Goal: Task Accomplishment & Management: Manage account settings

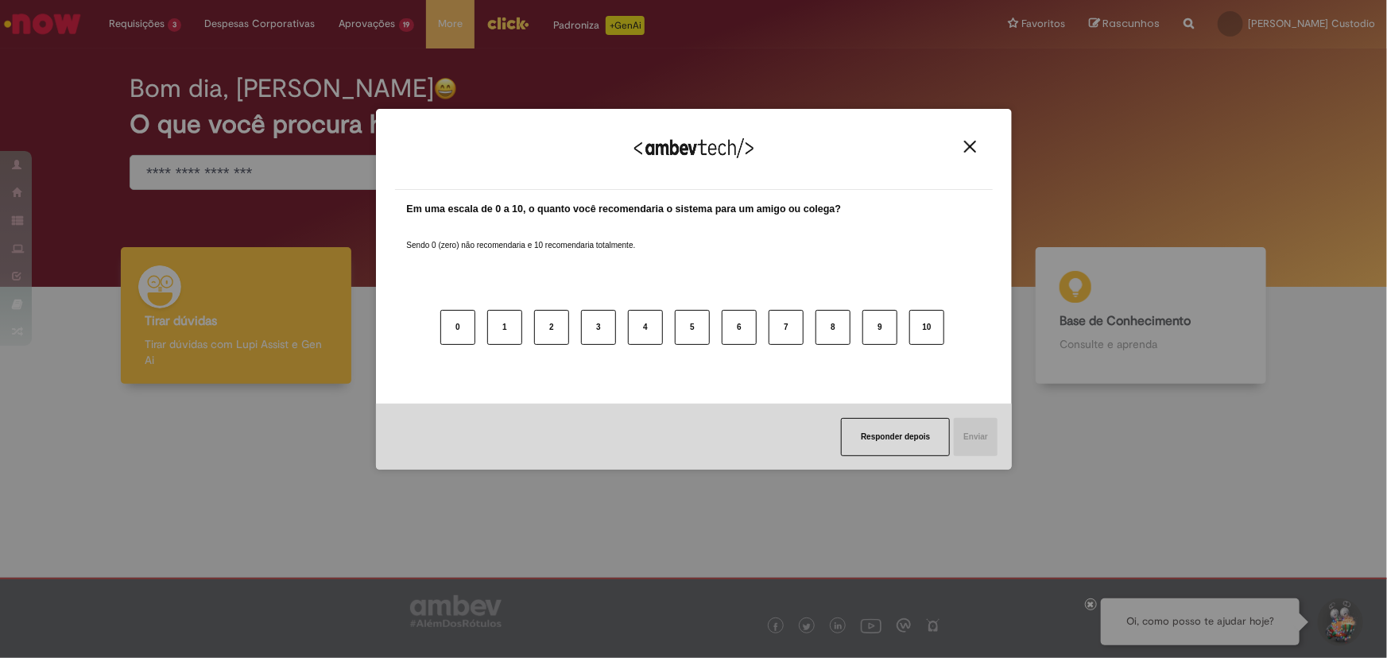
click at [979, 147] on button "Close" at bounding box center [969, 147] width 21 height 14
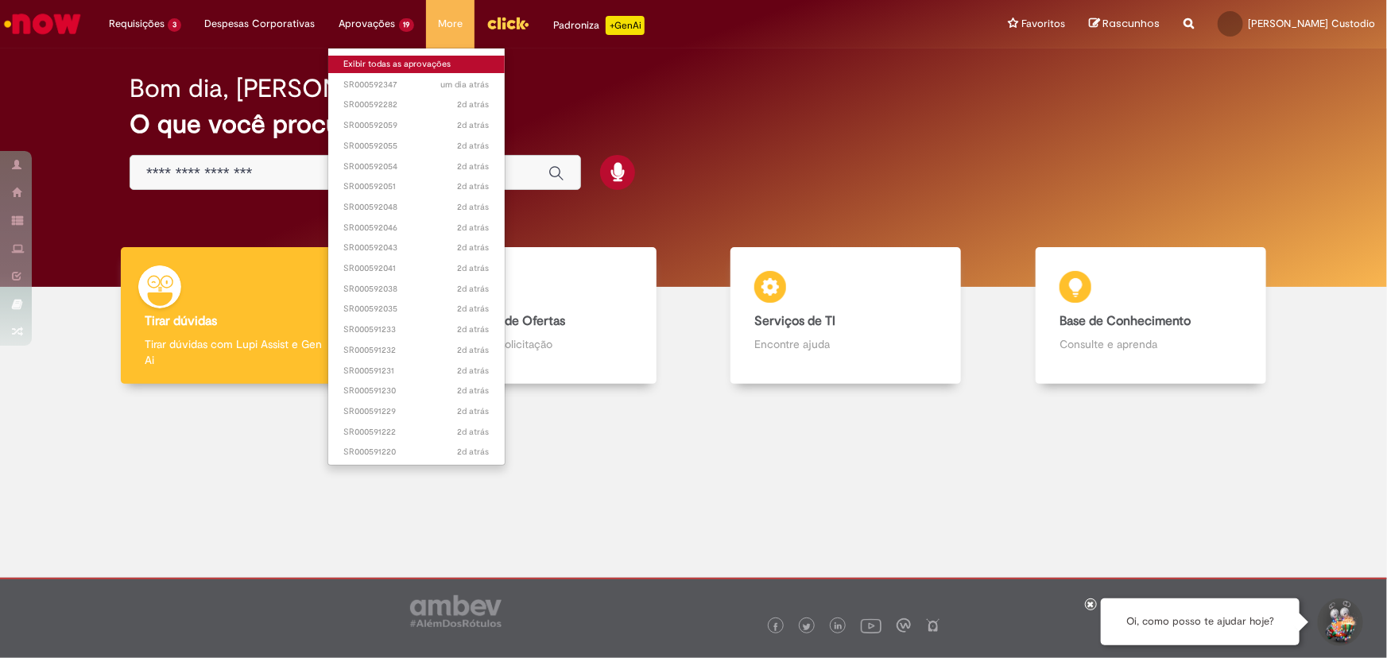
click at [391, 59] on link "Exibir todas as aprovações" at bounding box center [416, 64] width 177 height 17
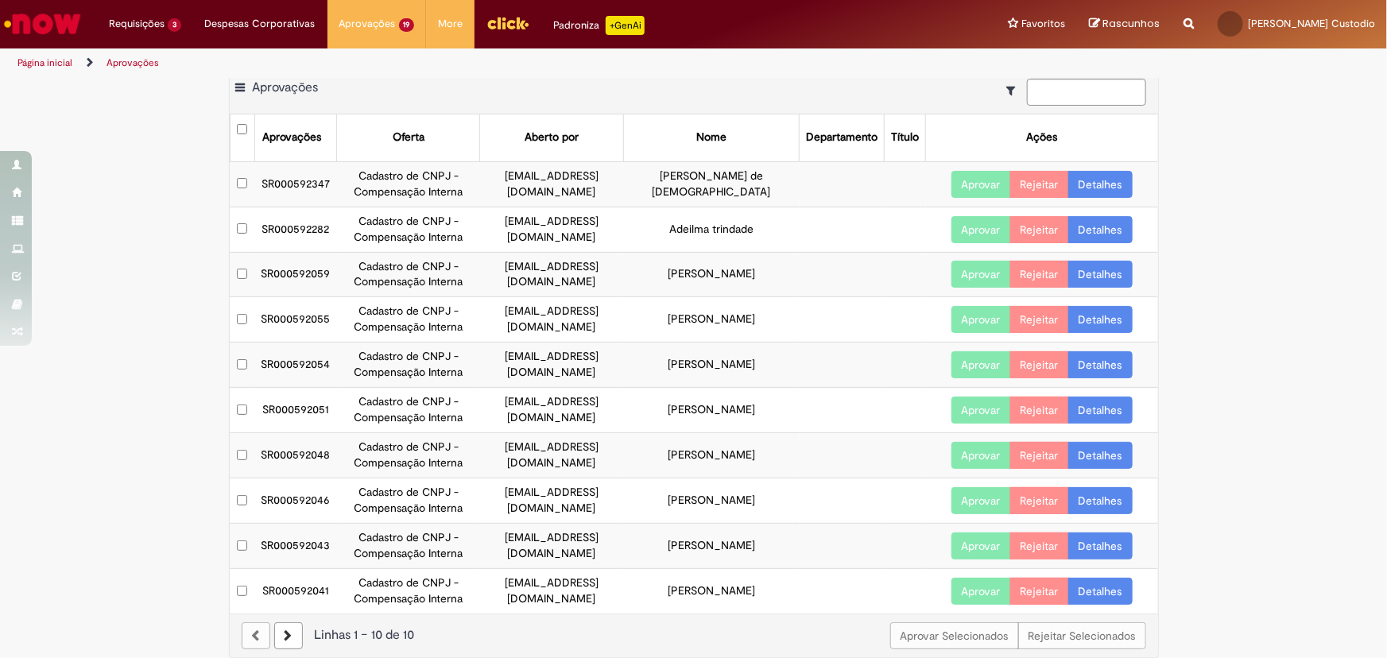
scroll to position [30, 0]
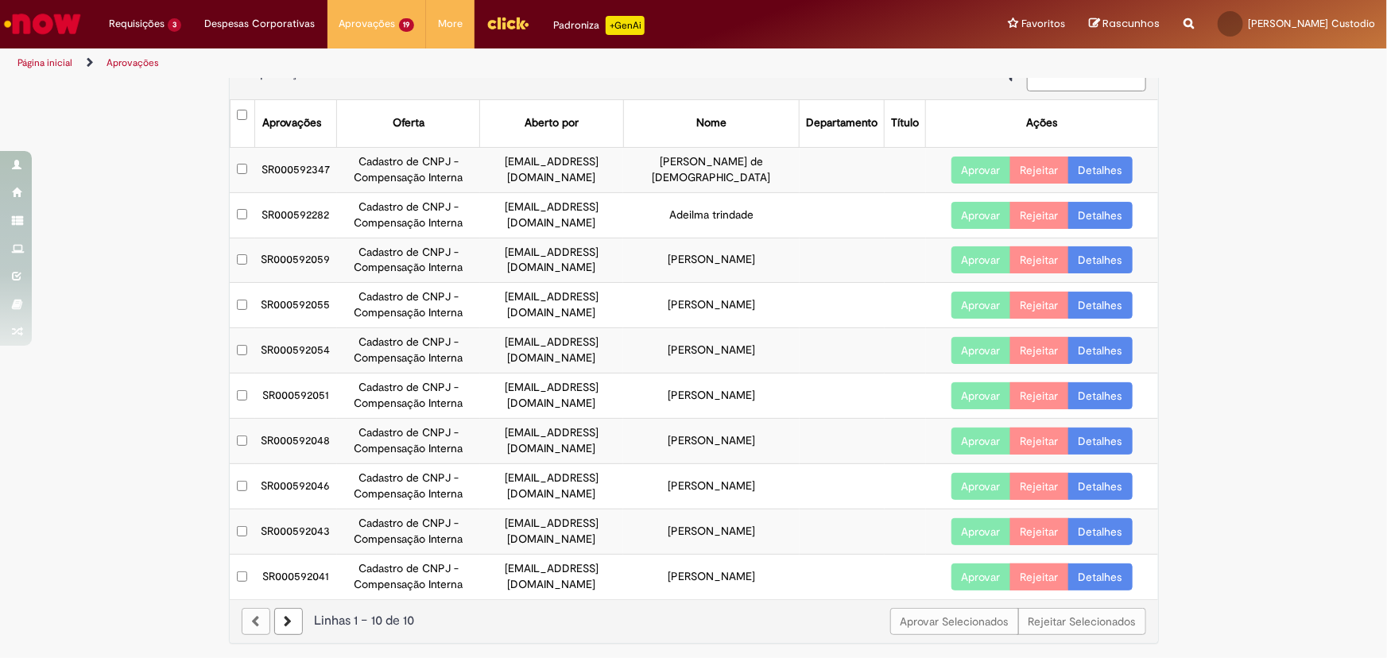
click at [284, 621] on icon at bounding box center [288, 621] width 8 height 11
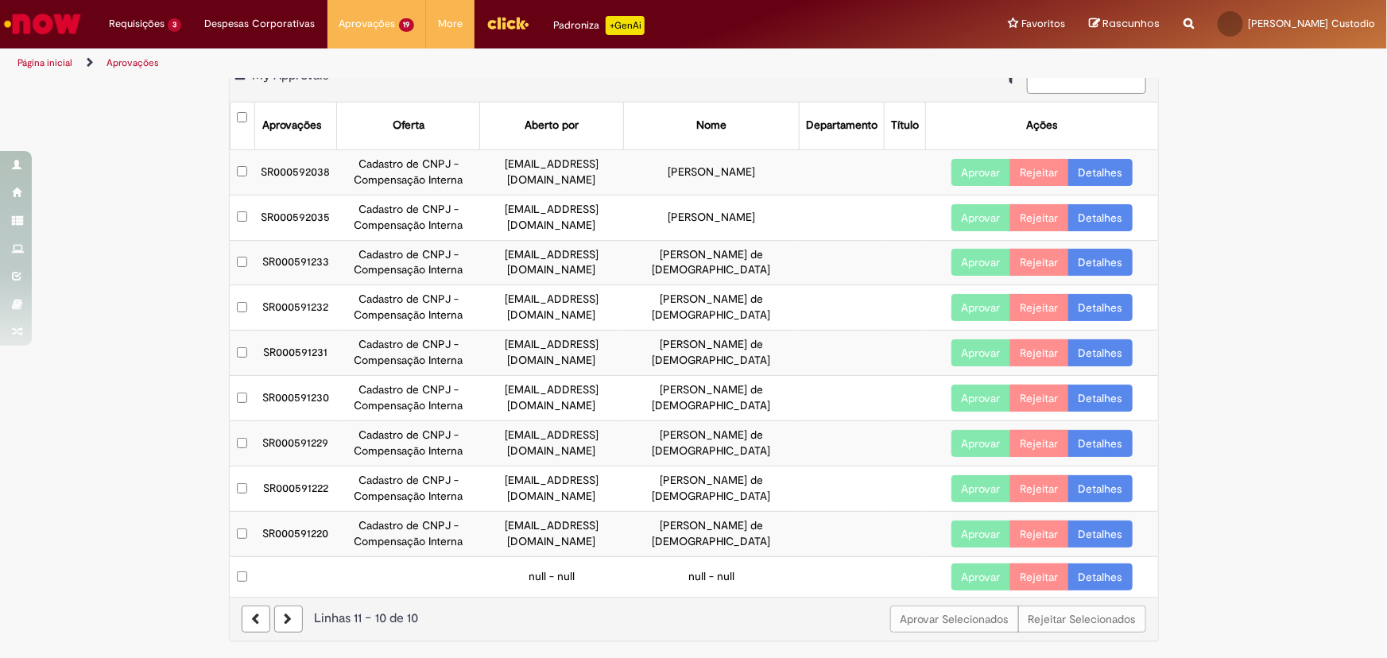
scroll to position [25, 0]
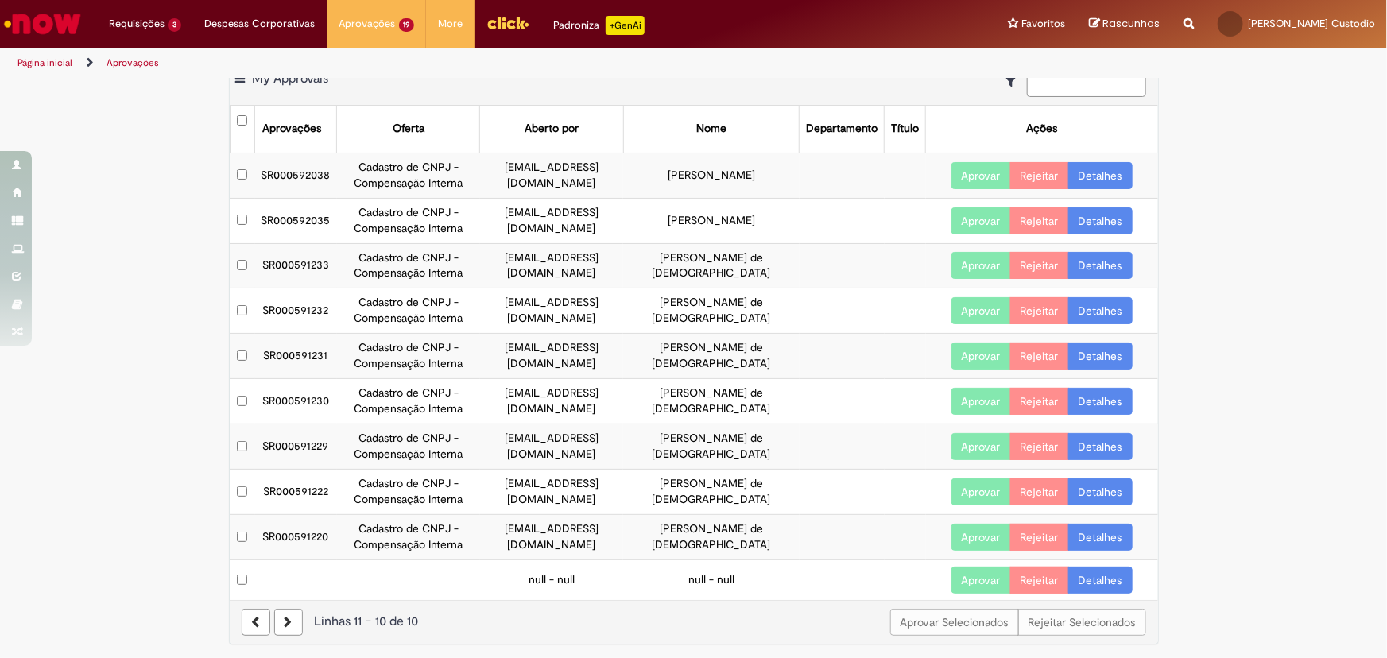
click at [252, 617] on icon at bounding box center [256, 622] width 8 height 11
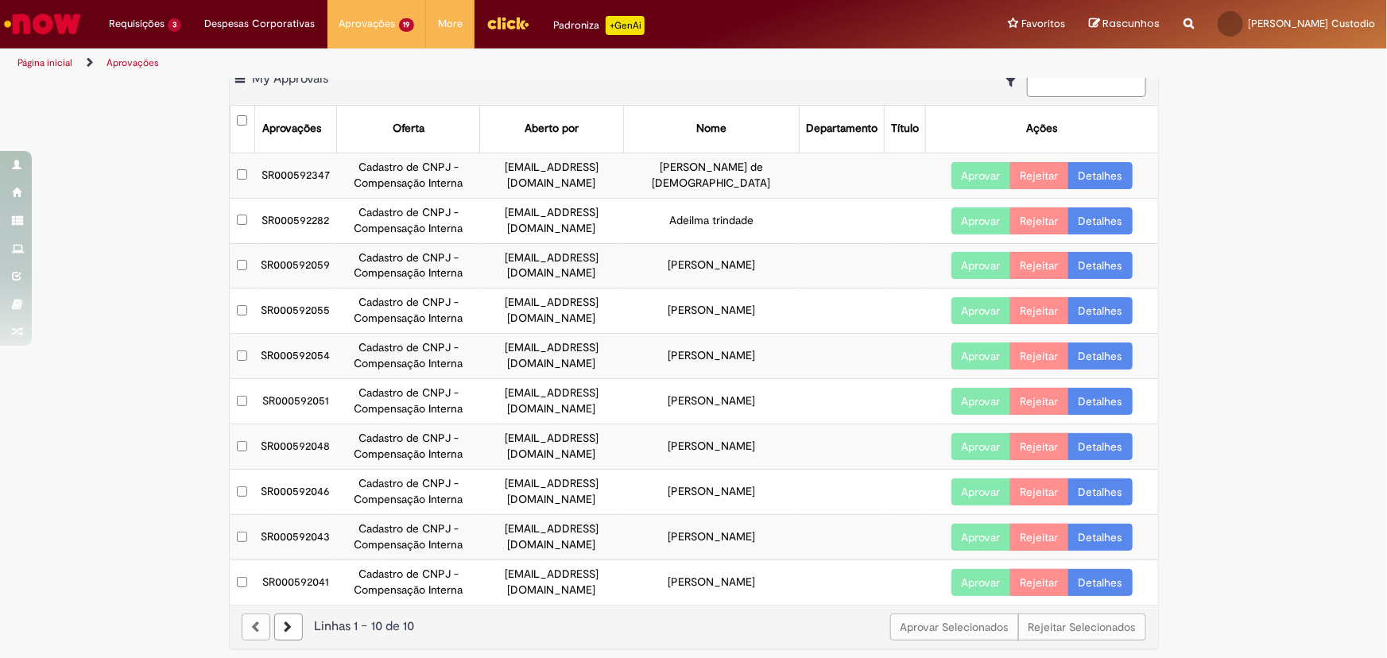
click at [247, 622] on div at bounding box center [256, 626] width 29 height 27
click at [284, 631] on link at bounding box center [288, 626] width 29 height 27
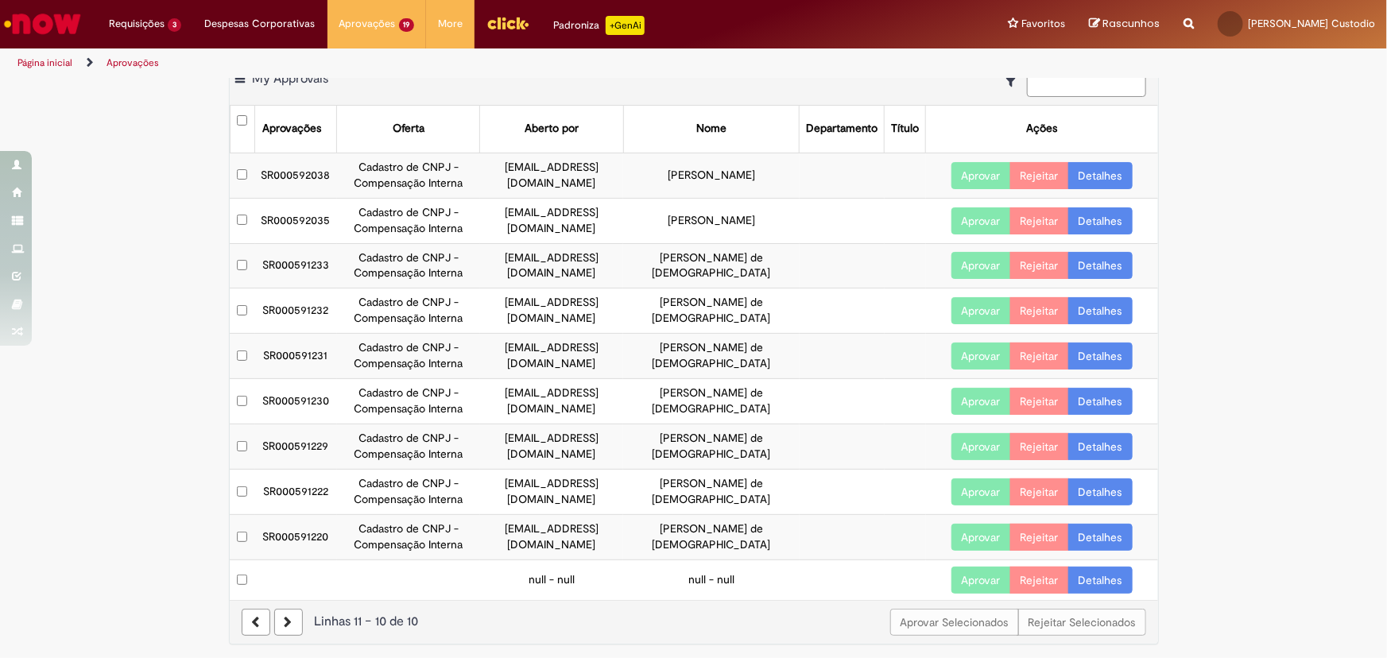
click at [252, 617] on icon at bounding box center [256, 622] width 8 height 11
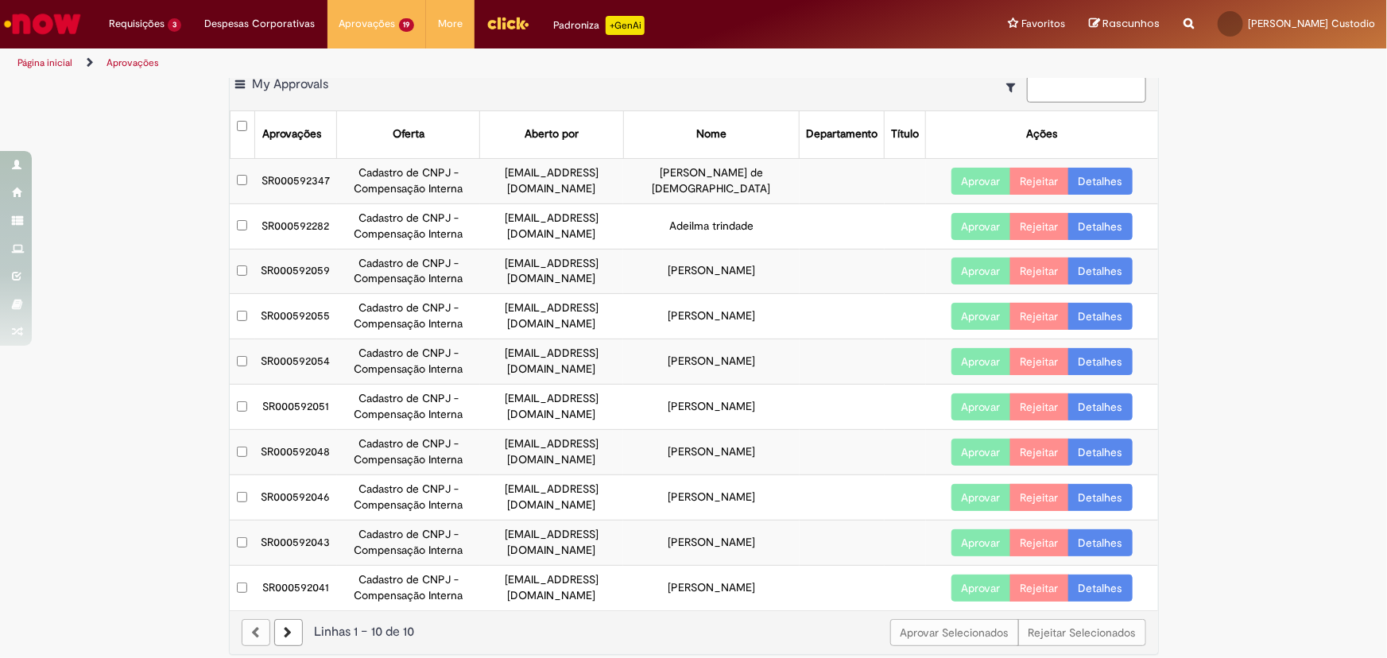
scroll to position [30, 0]
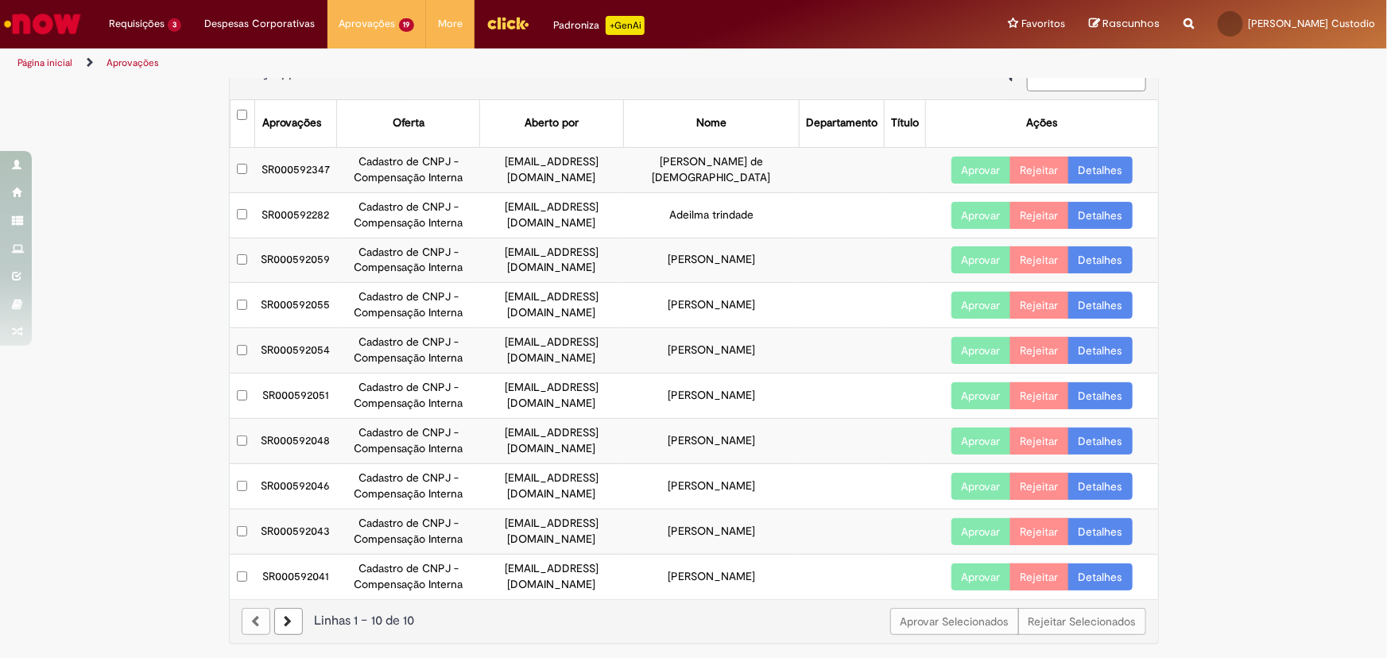
click at [1108, 253] on link "Detalhes" at bounding box center [1100, 259] width 64 height 27
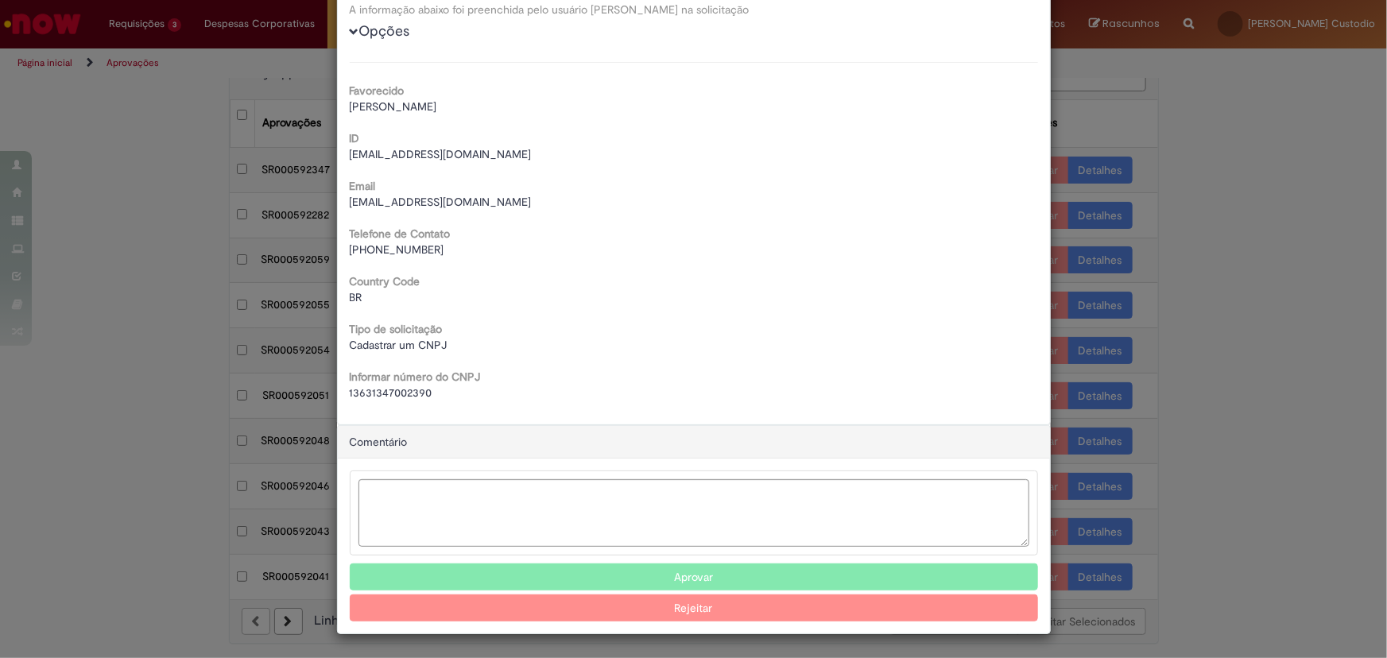
scroll to position [141, 0]
click at [1291, 116] on div "Detalhes da Aprovação Número SR000592059 Baixar arquivos da requisição Detalhes…" at bounding box center [693, 329] width 1387 height 658
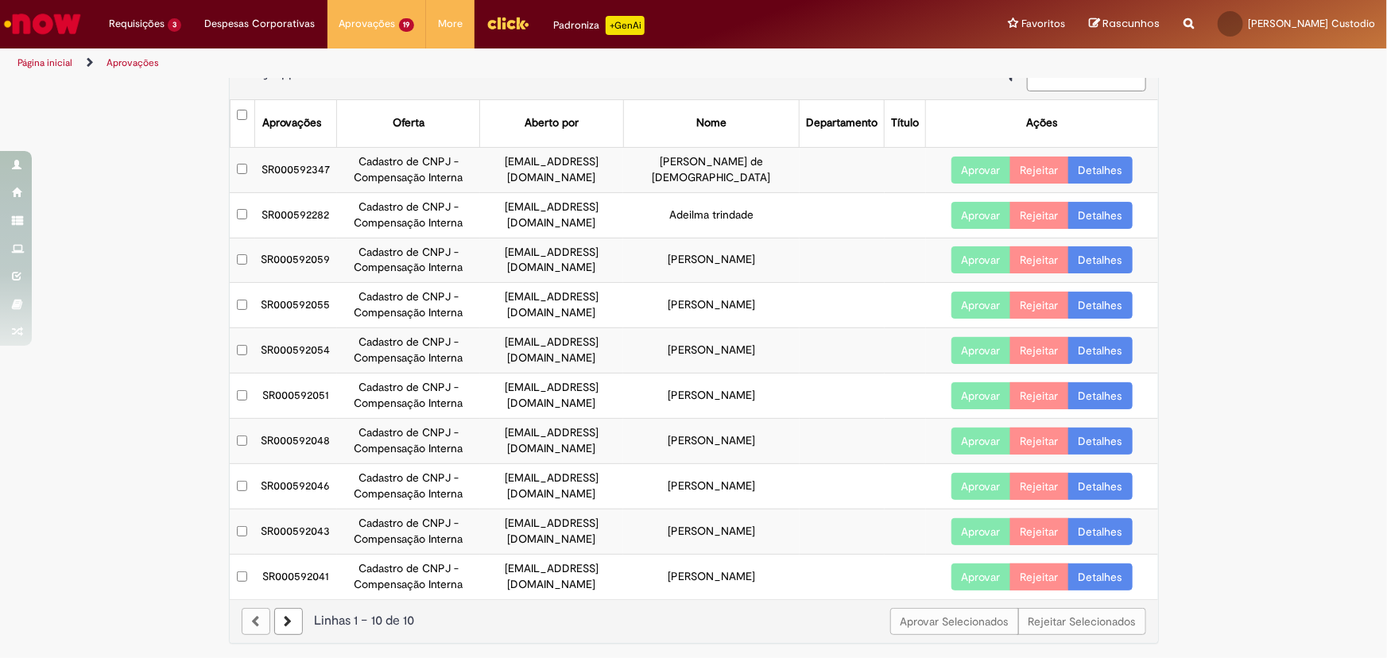
click at [1095, 302] on link "Detalhes" at bounding box center [1100, 305] width 64 height 27
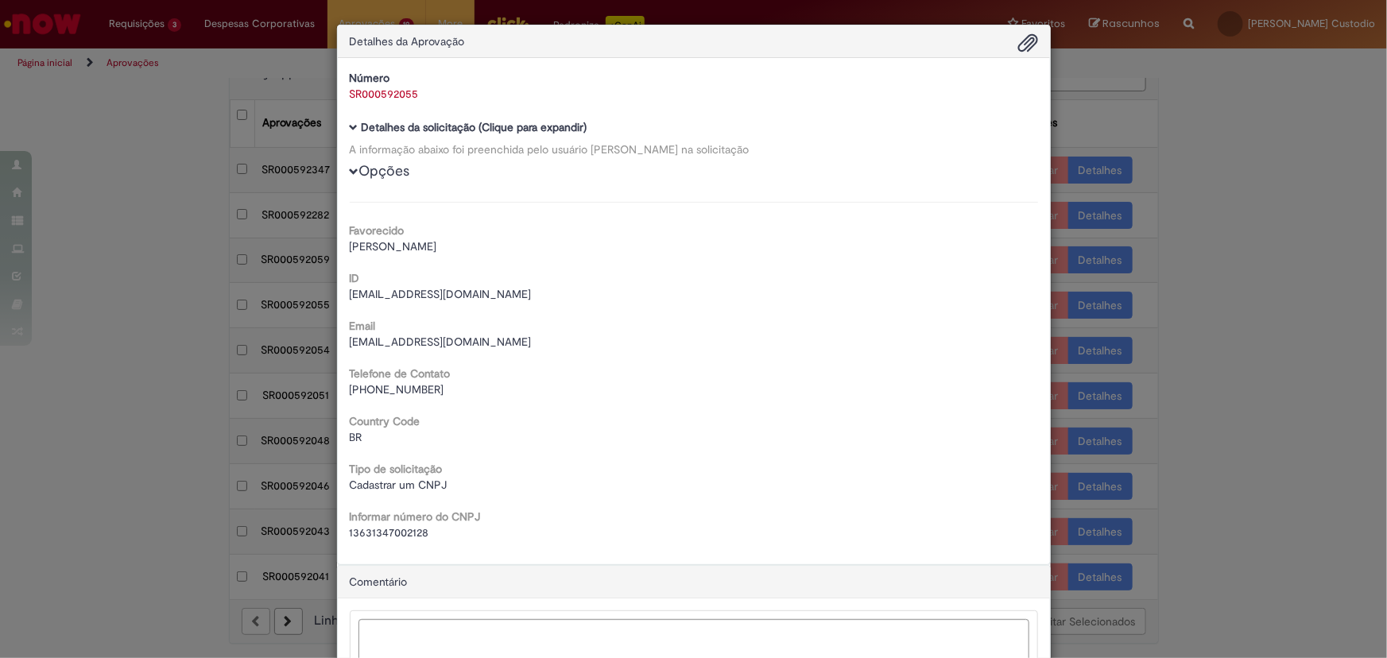
click at [1186, 279] on div "Detalhes da Aprovação Número SR000592055 Baixar arquivos da requisição Detalhes…" at bounding box center [693, 329] width 1387 height 658
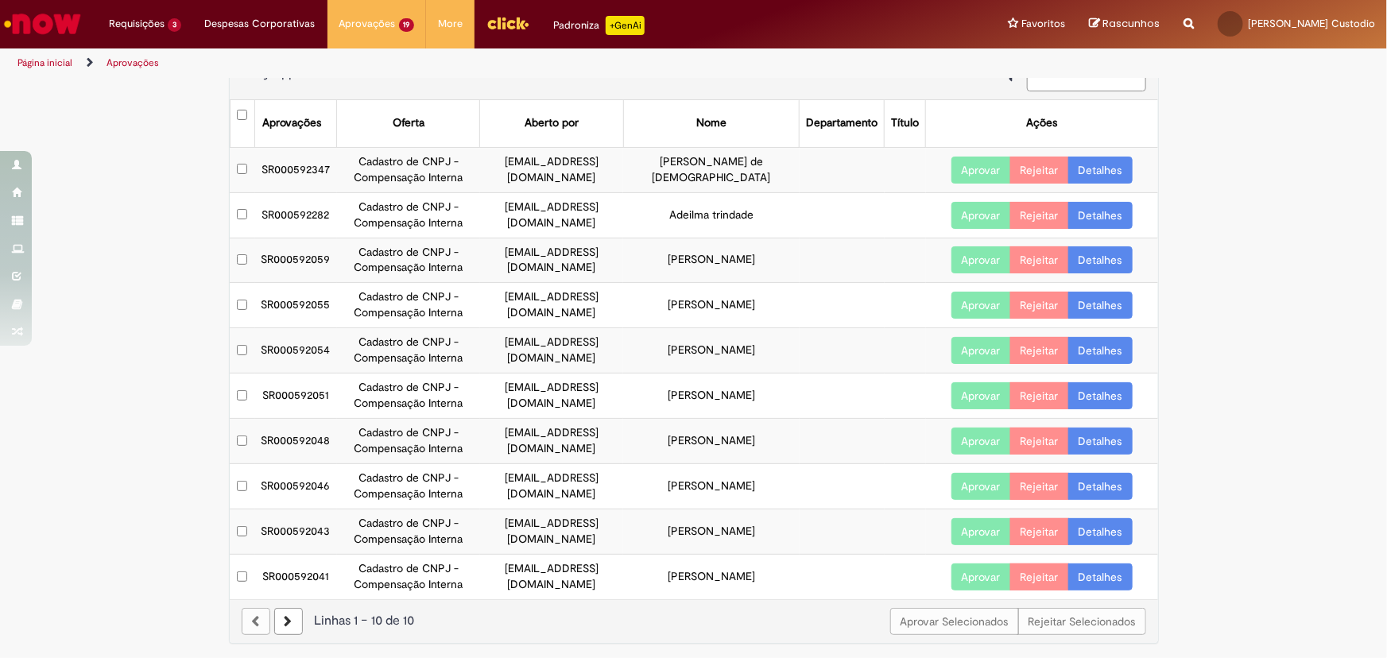
click at [1097, 337] on link "Detalhes" at bounding box center [1100, 350] width 64 height 27
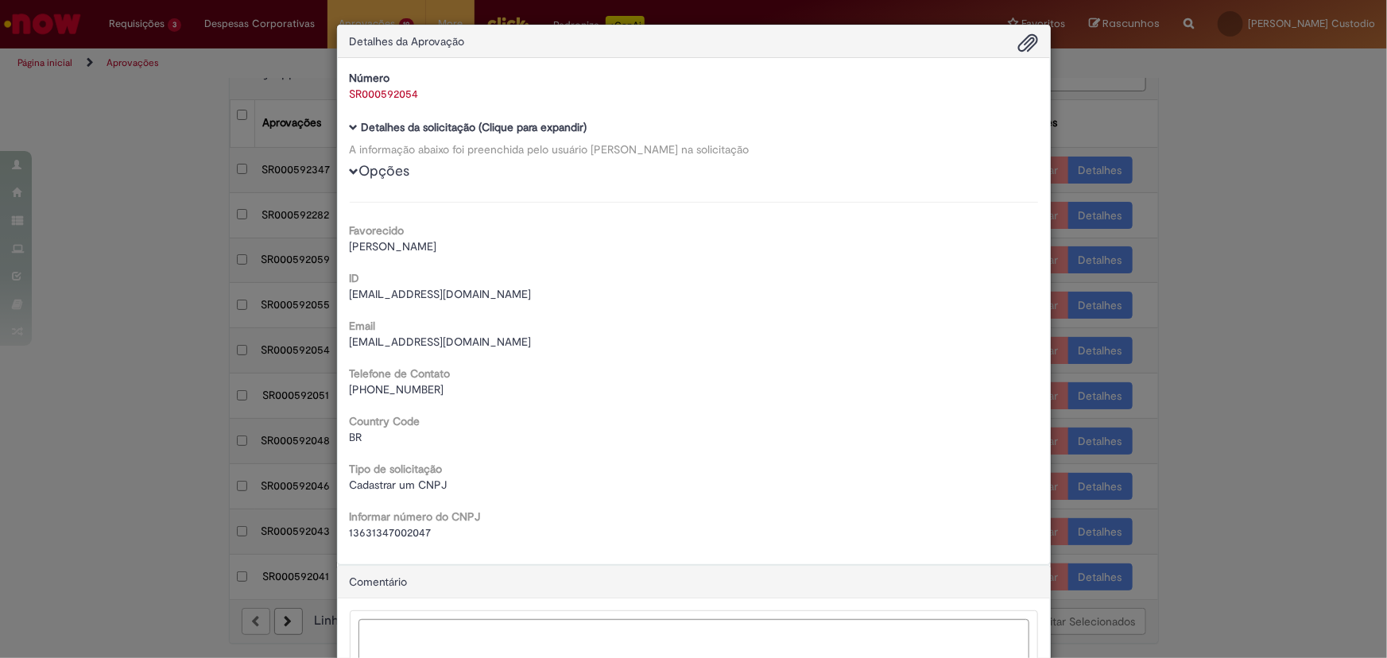
click at [1168, 327] on div "Detalhes da Aprovação Número SR000592054 Baixar arquivos da requisição Detalhes…" at bounding box center [693, 329] width 1387 height 658
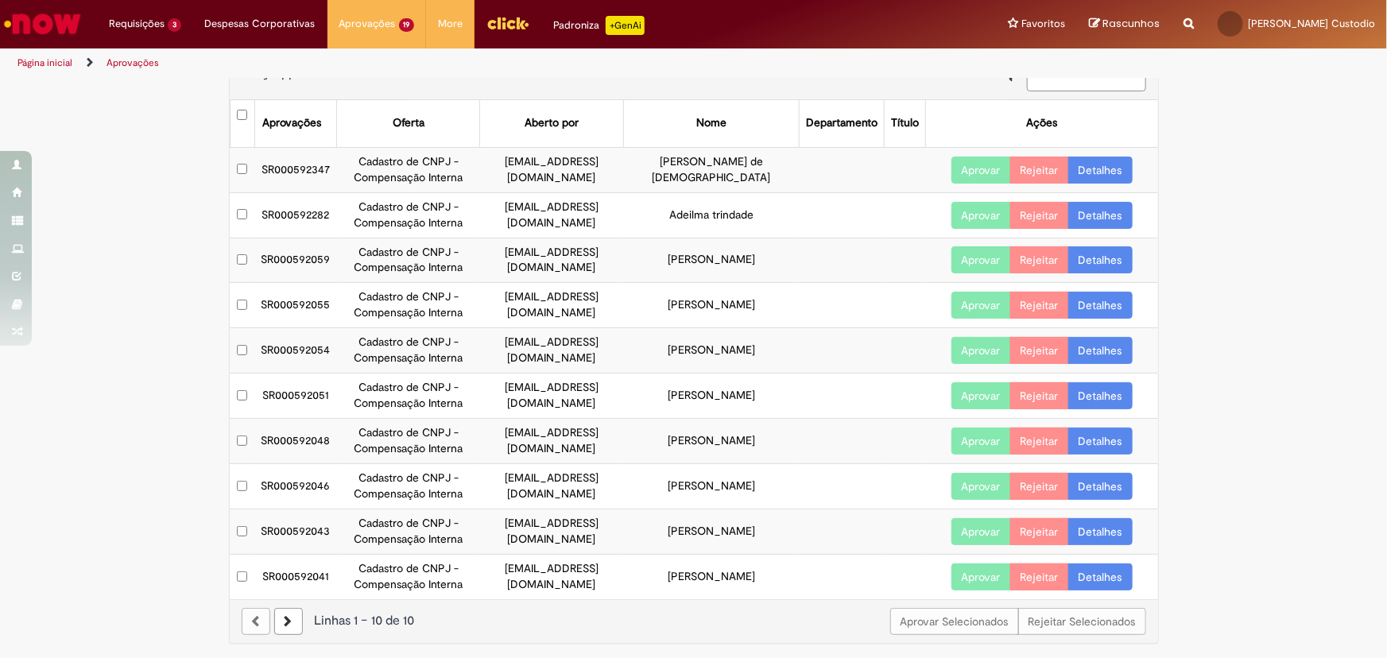
click at [1098, 257] on link "Detalhes" at bounding box center [1100, 259] width 64 height 27
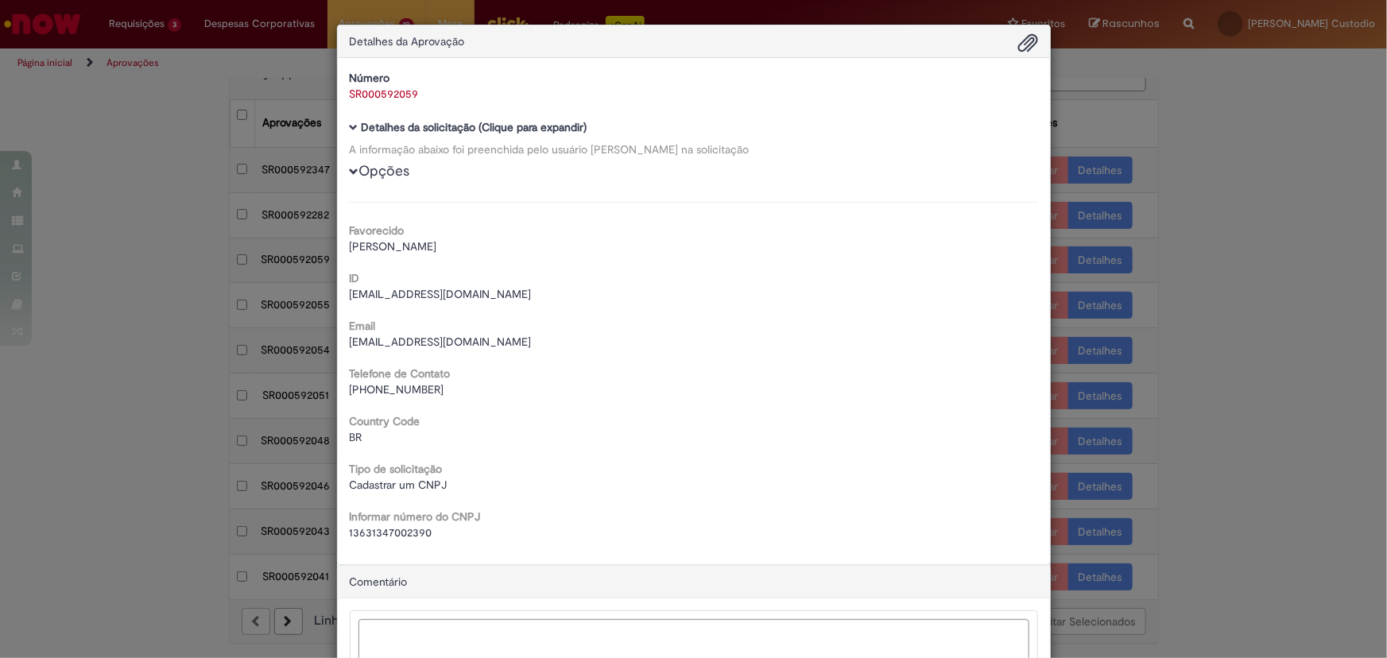
click at [407, 537] on span "13631347002390" at bounding box center [391, 532] width 83 height 14
click at [404, 537] on span "13631347002390" at bounding box center [391, 532] width 83 height 14
click at [404, 535] on span "13631347002390" at bounding box center [391, 532] width 83 height 14
click at [396, 536] on span "13631347002390" at bounding box center [391, 532] width 83 height 14
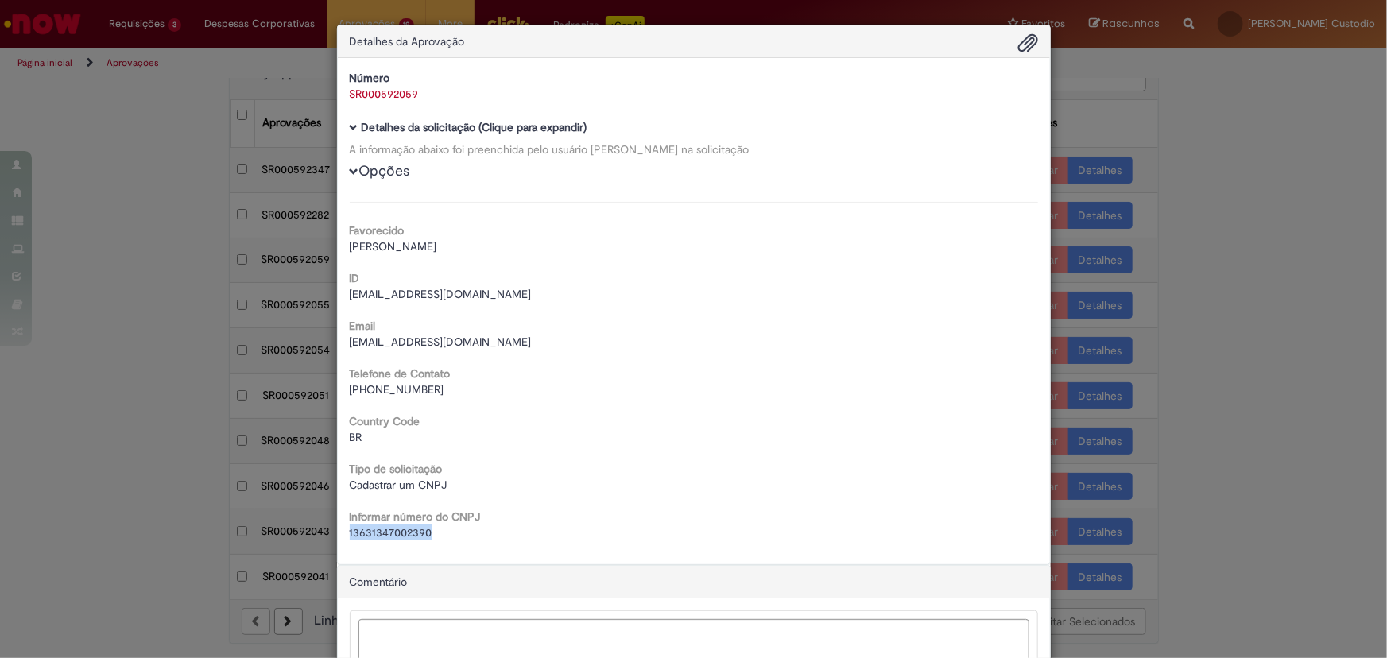
click at [396, 536] on span "13631347002390" at bounding box center [391, 532] width 83 height 14
copy span "13631347002390"
drag, startPoint x: 3, startPoint y: 559, endPoint x: 1288, endPoint y: 122, distance: 1357.1
click at [1295, 122] on div "Detalhes da Aprovação Número SR000592059 Baixar arquivos da requisição Detalhes…" at bounding box center [693, 329] width 1387 height 658
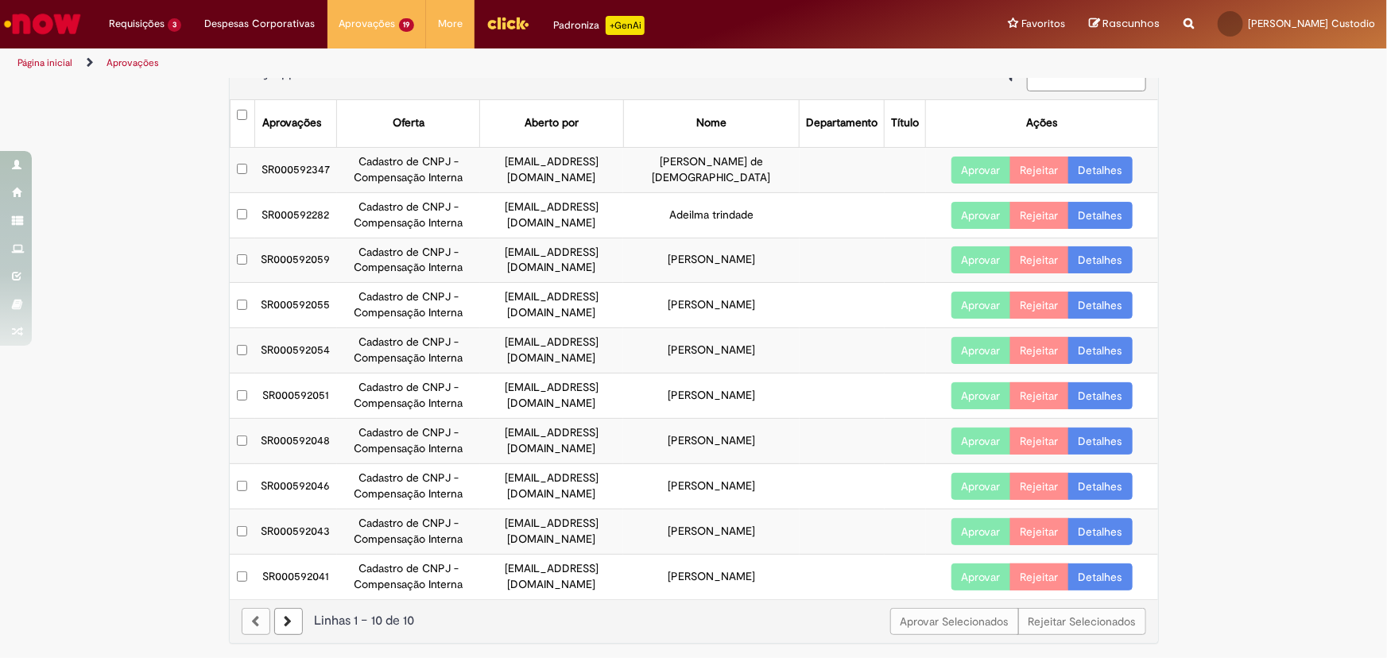
click at [1096, 309] on link "Detalhes" at bounding box center [1100, 305] width 64 height 27
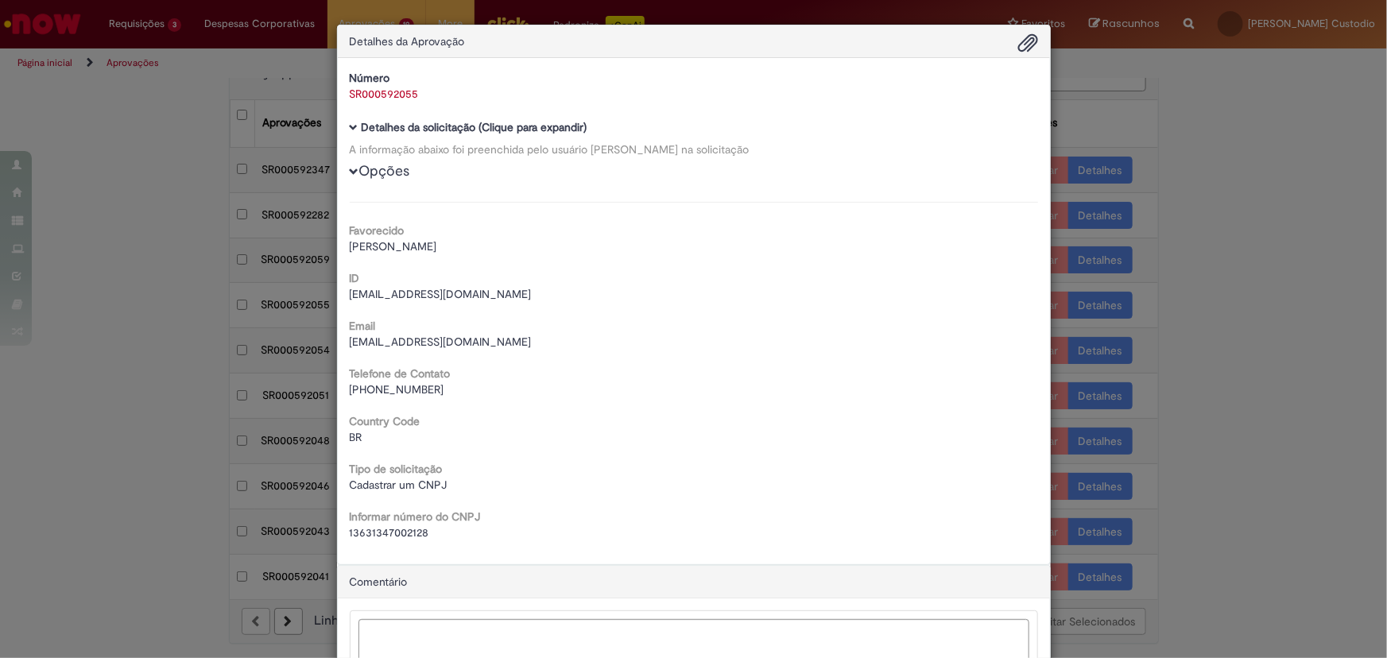
click at [401, 535] on span "13631347002128" at bounding box center [389, 532] width 79 height 14
copy span "13631347002128"
click at [1272, 282] on div "Detalhes da Aprovação Número SR000592055 Baixar arquivos da requisição Detalhes…" at bounding box center [693, 329] width 1387 height 658
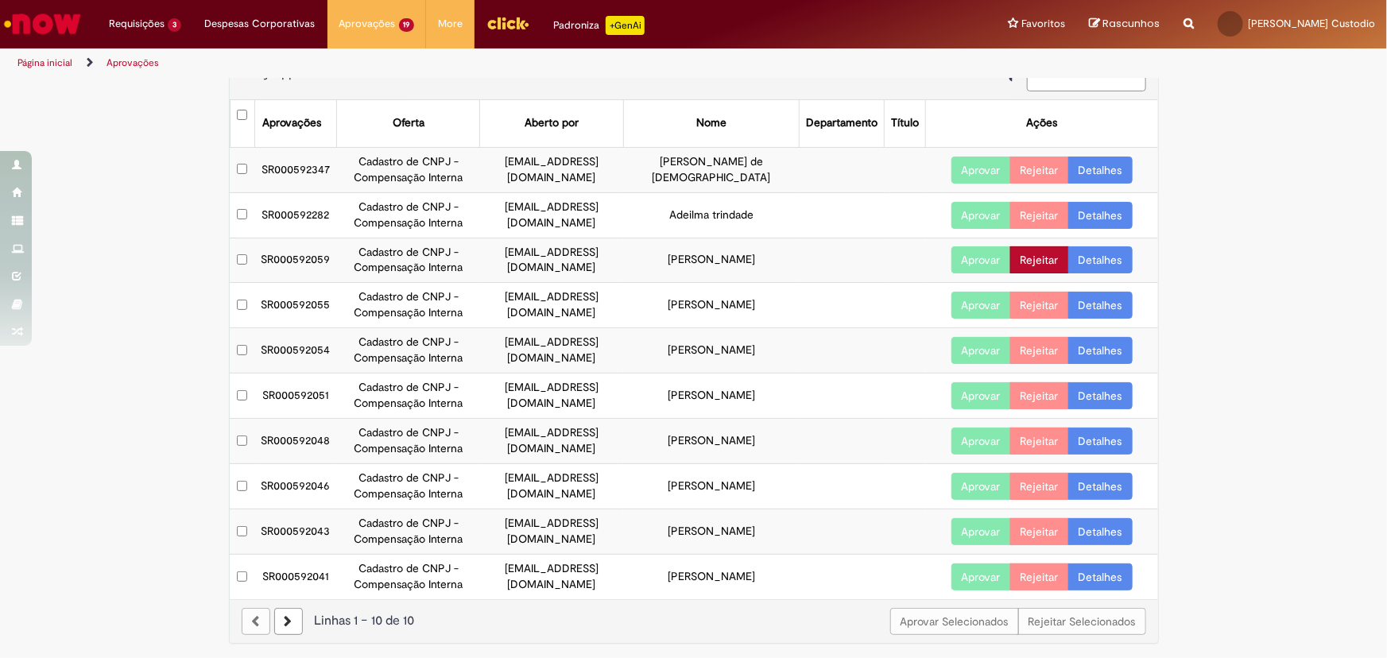
click at [1038, 261] on button "Rejeitar" at bounding box center [1039, 259] width 59 height 27
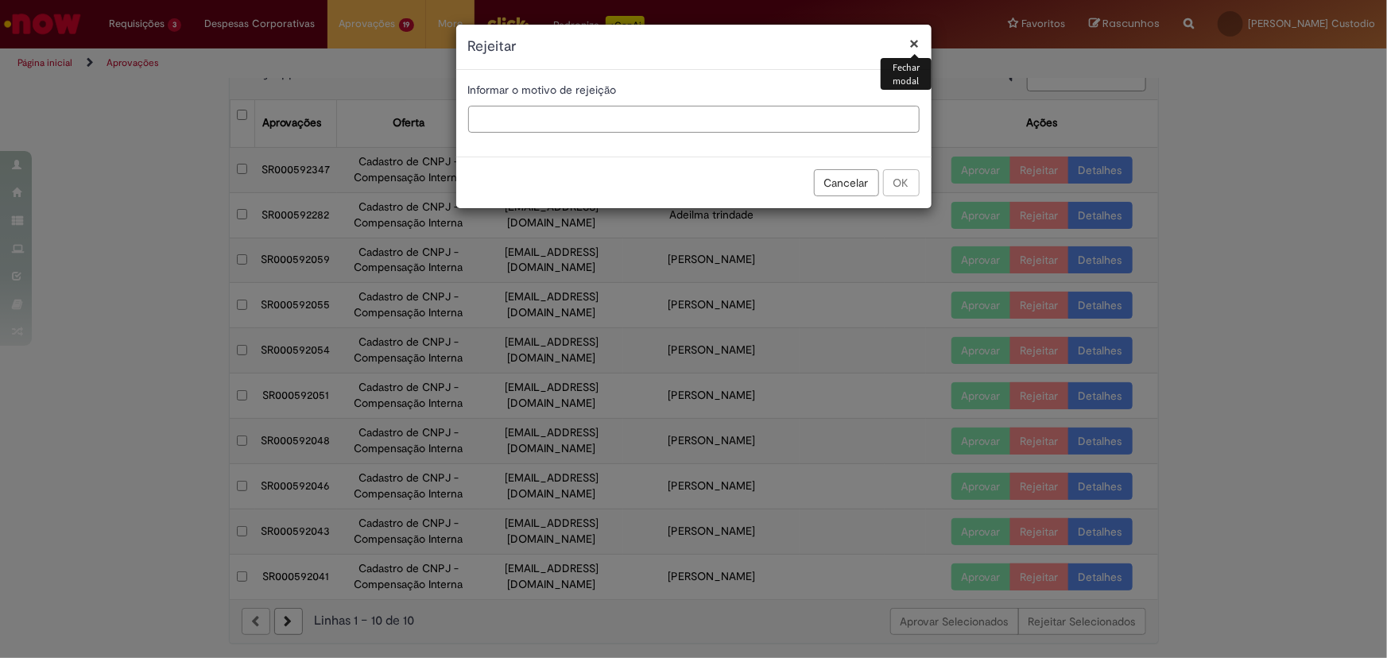
click at [635, 106] on input "text" at bounding box center [693, 119] width 451 height 27
type input "**********"
click at [904, 186] on button "OK" at bounding box center [901, 182] width 37 height 27
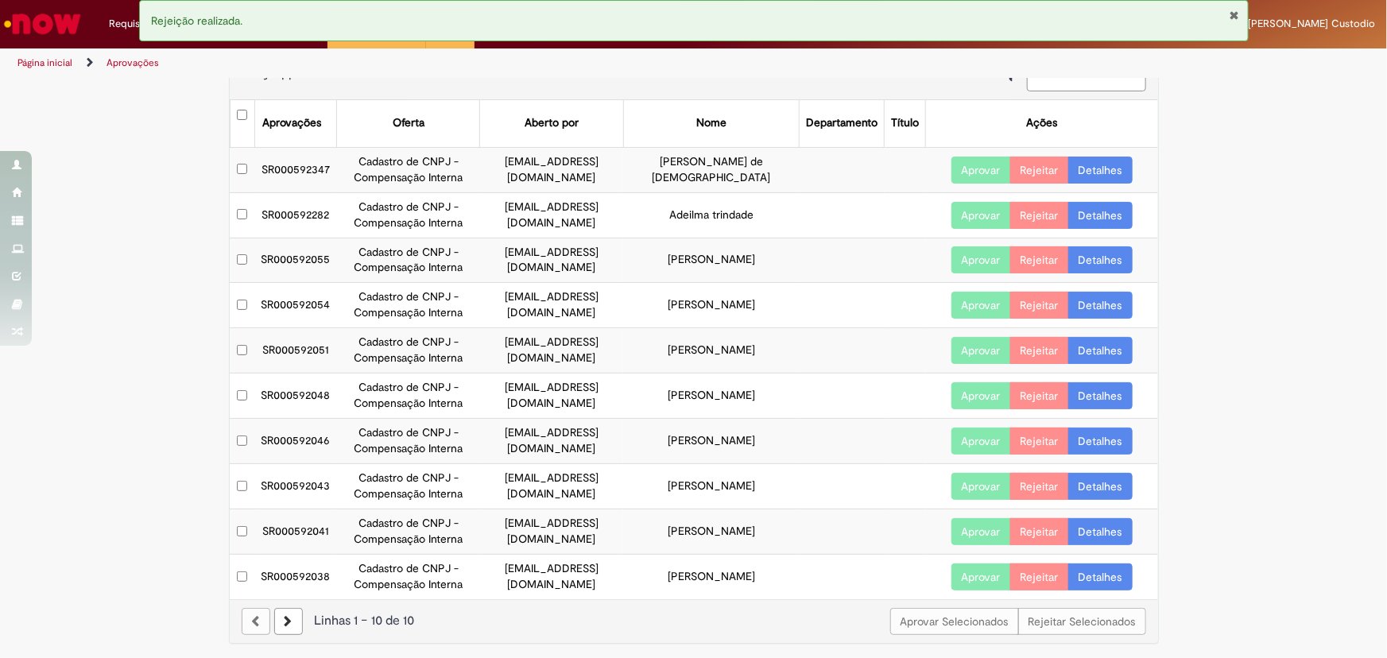
click at [1092, 254] on link "Detalhes" at bounding box center [1100, 259] width 64 height 27
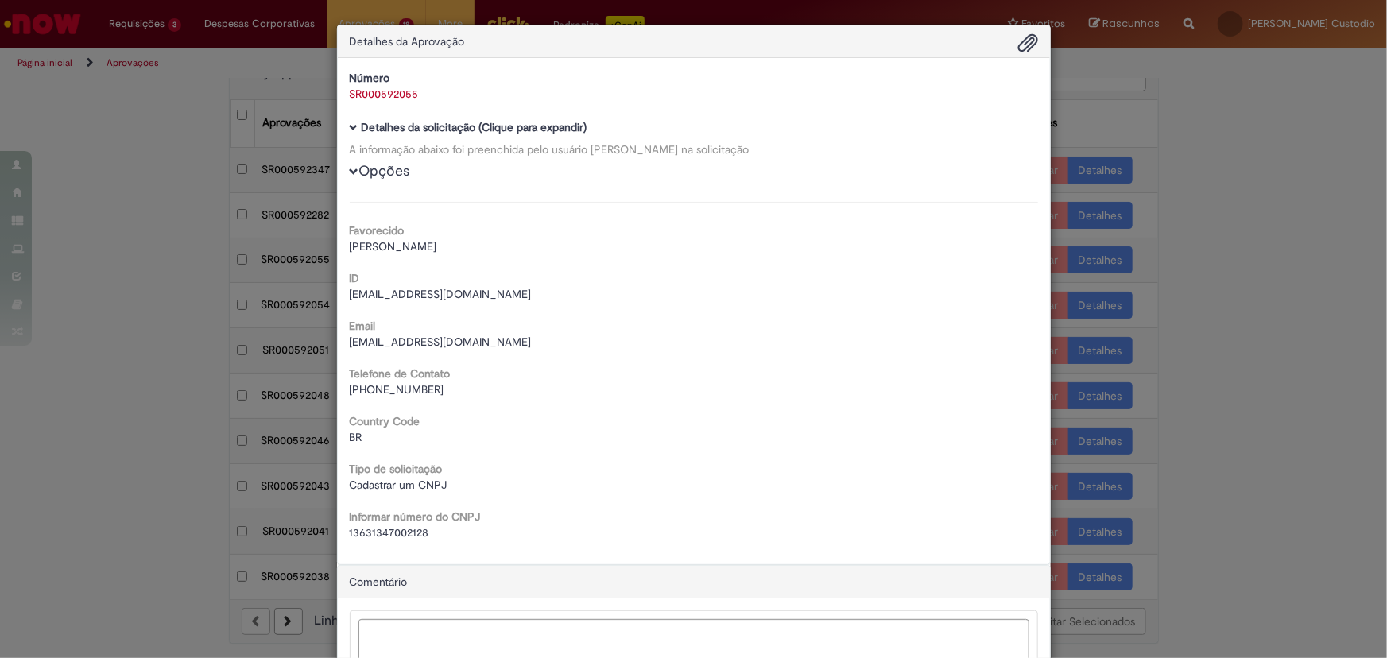
click at [1253, 144] on div "Detalhes da Aprovação Número SR000592055 Baixar arquivos da requisição Detalhes…" at bounding box center [693, 329] width 1387 height 658
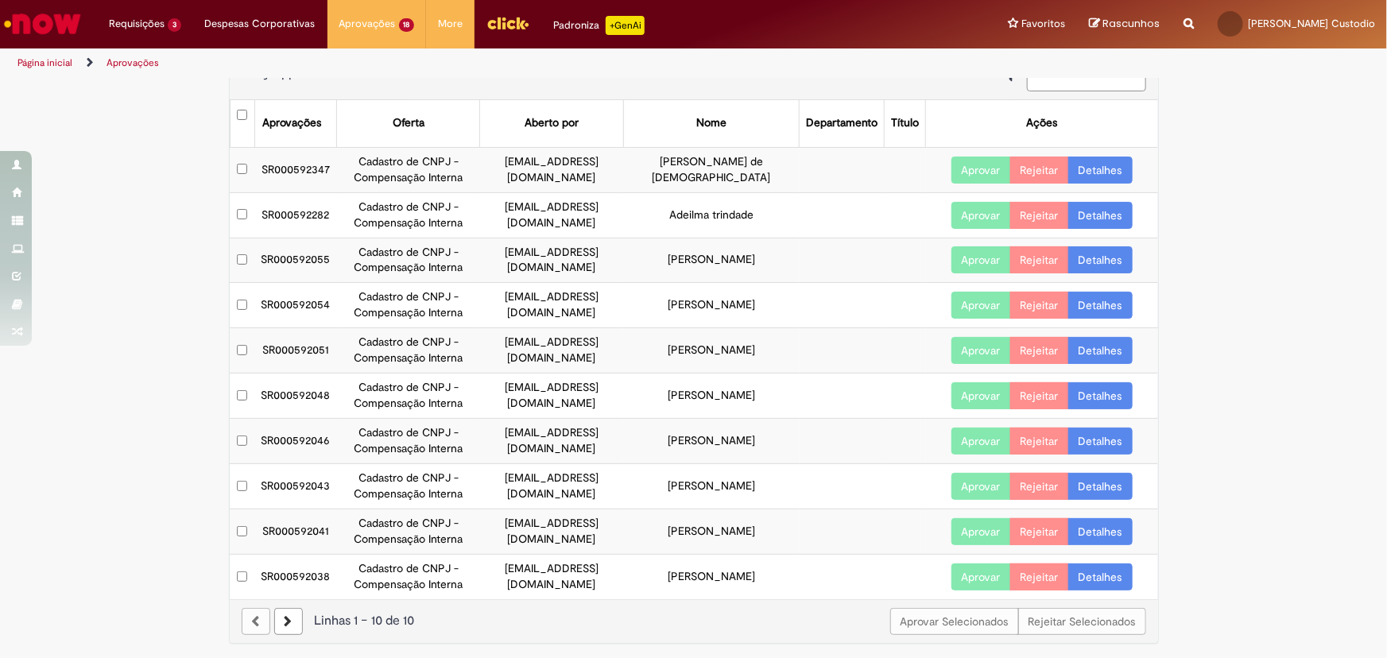
click at [971, 270] on button "Aprovar" at bounding box center [981, 259] width 60 height 27
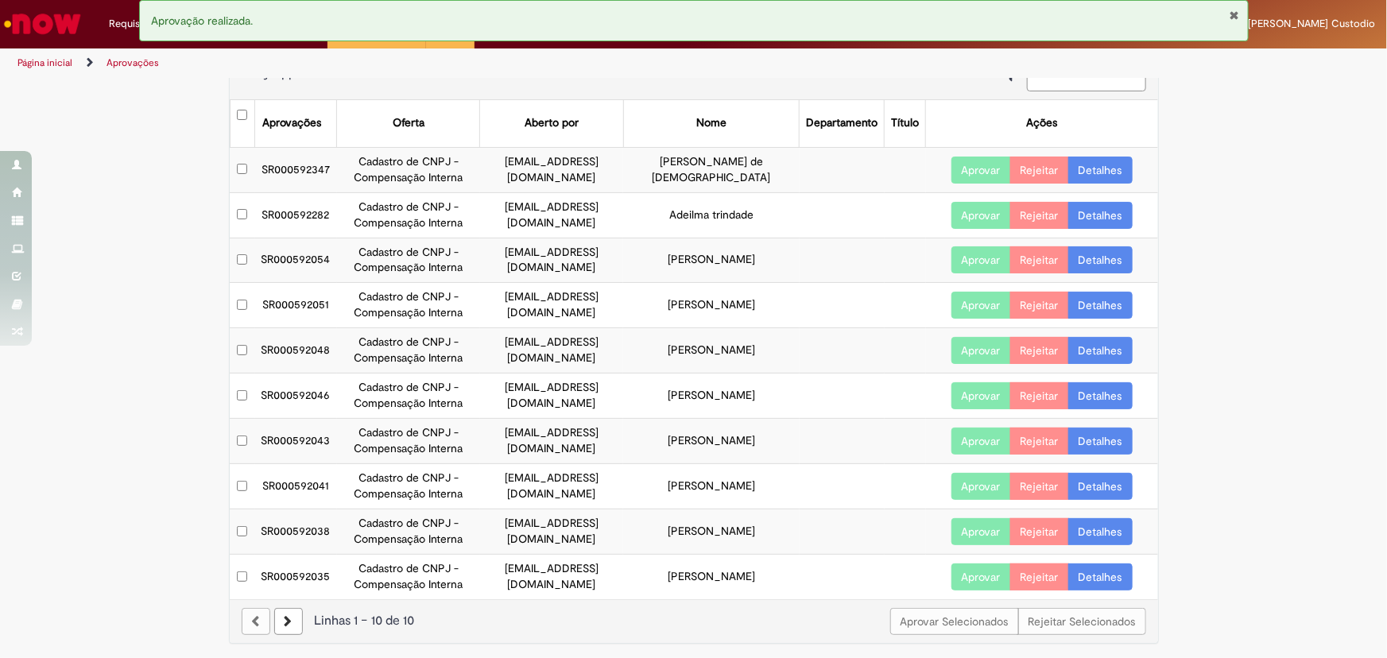
drag, startPoint x: 1088, startPoint y: 257, endPoint x: 1077, endPoint y: 279, distance: 24.2
click at [1089, 257] on link "Detalhes" at bounding box center [1100, 259] width 64 height 27
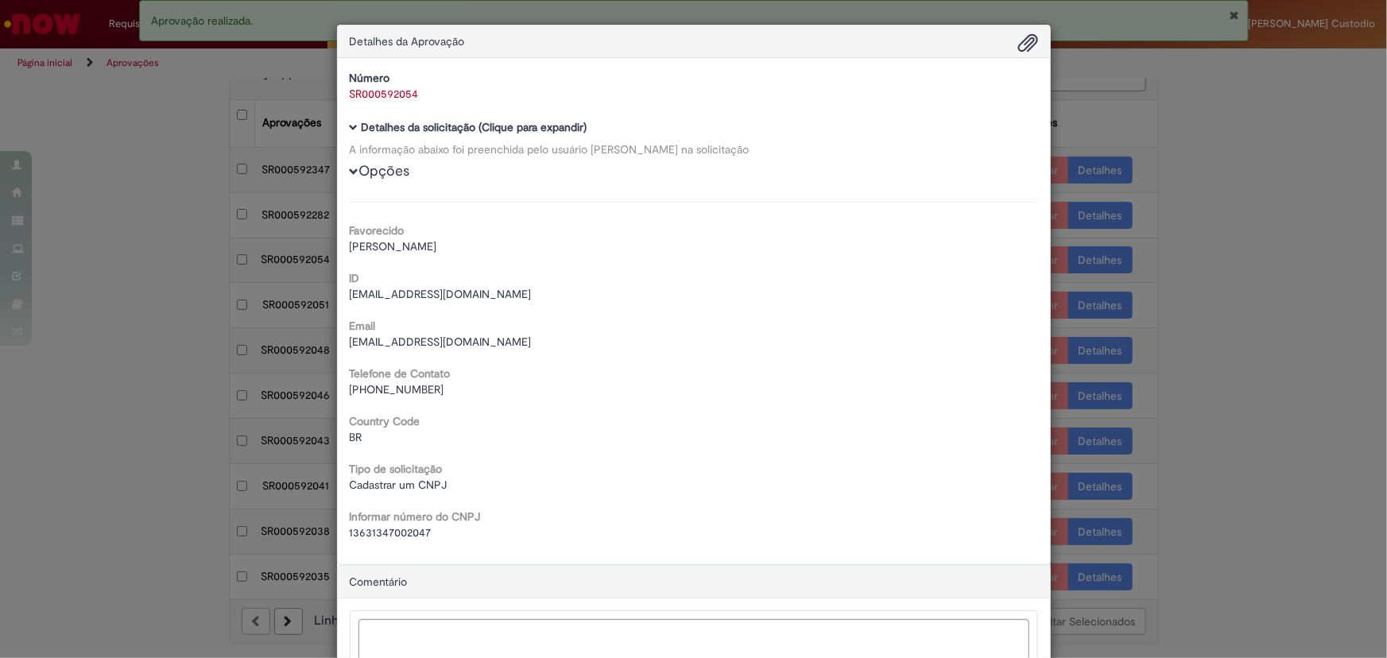
click at [399, 538] on span "13631347002047" at bounding box center [391, 532] width 82 height 14
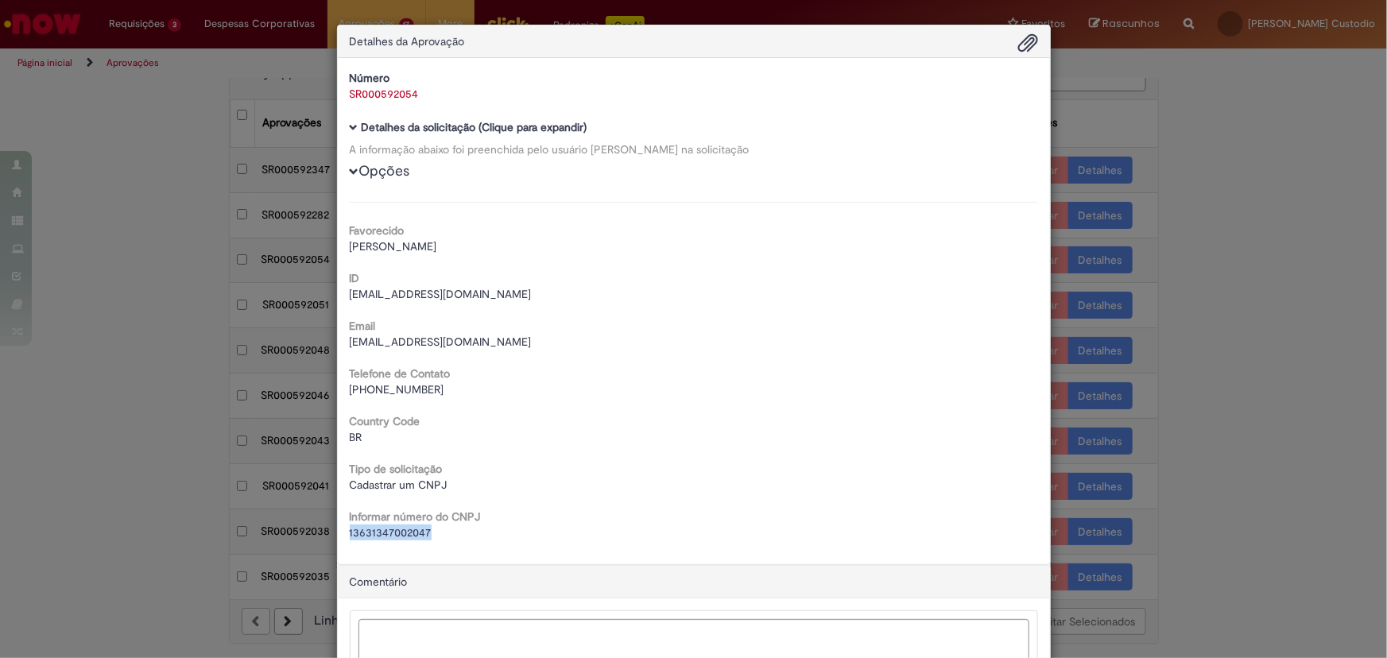
copy span "13631347002047"
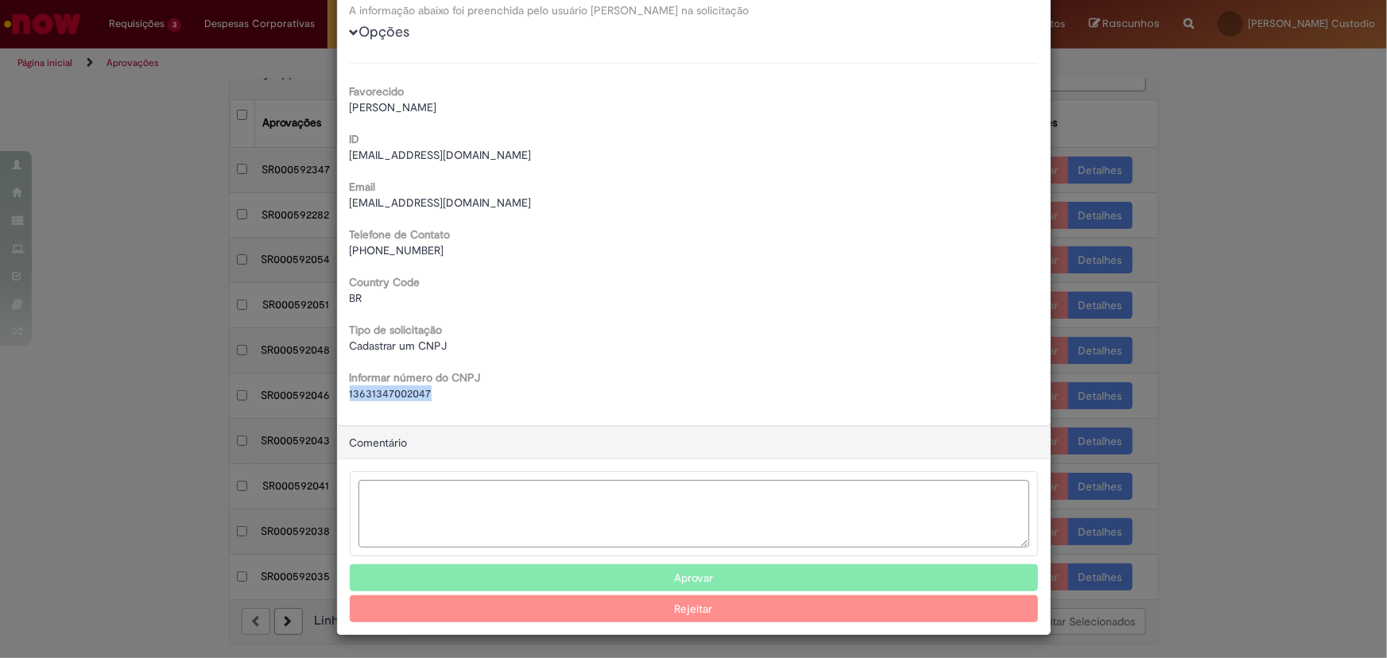
click at [791, 579] on button "Aprovar" at bounding box center [694, 577] width 688 height 27
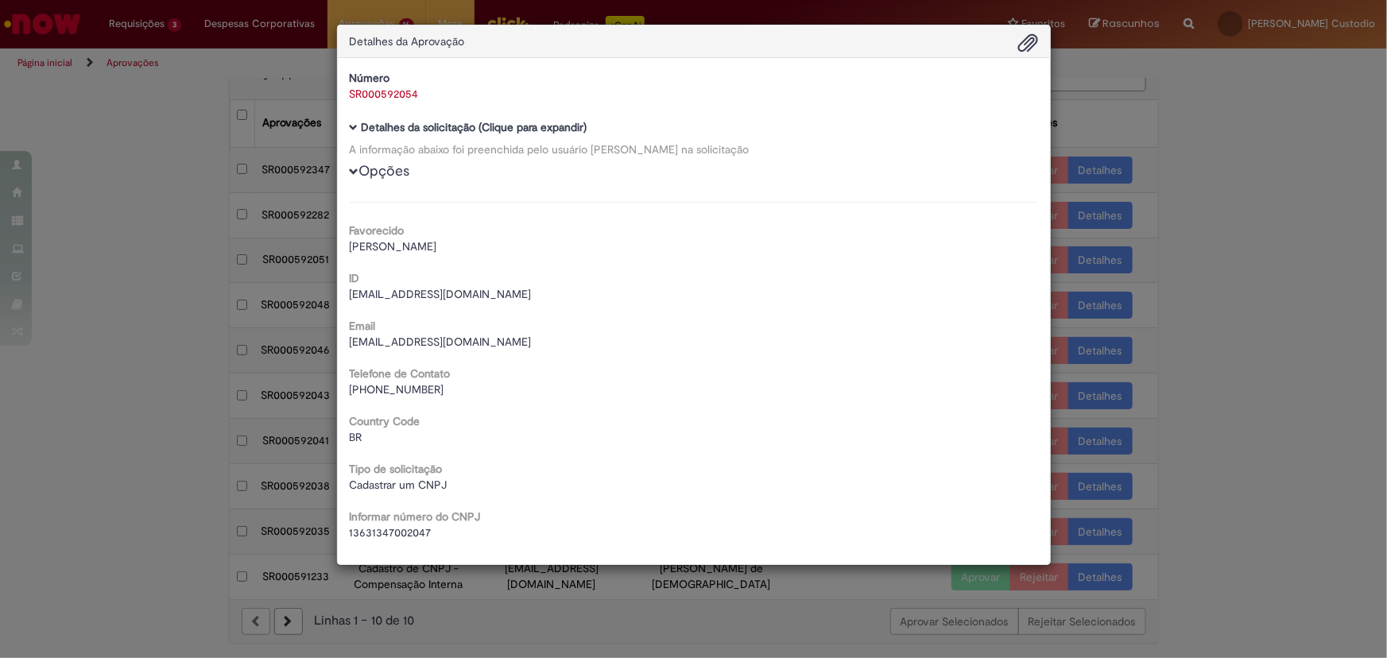
click at [1179, 129] on div "Detalhes da Aprovação Número SR000592054 Baixar arquivos da requisição Detalhes…" at bounding box center [693, 329] width 1387 height 658
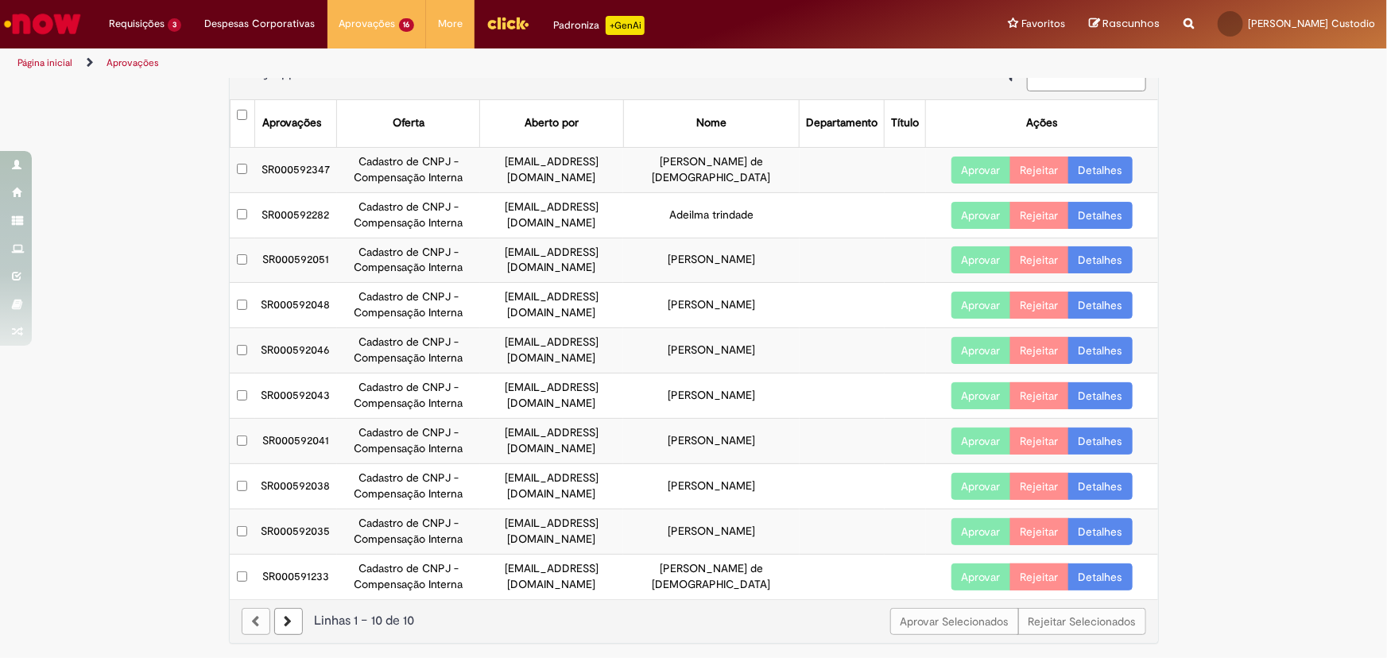
click at [1096, 260] on link "Detalhes" at bounding box center [1100, 259] width 64 height 27
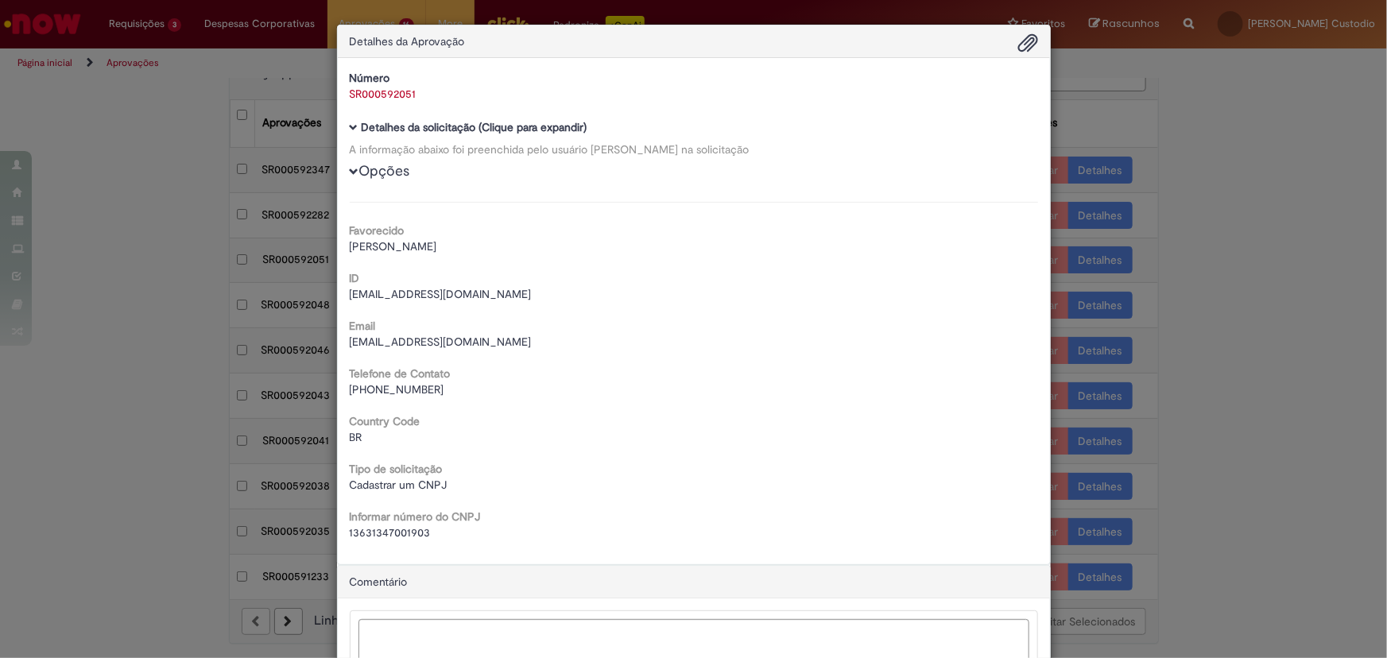
click at [409, 532] on span "13631347001903" at bounding box center [390, 532] width 81 height 14
copy span "13631347001903"
click at [681, 630] on textarea "Ambev Approval Modal" at bounding box center [693, 653] width 671 height 68
paste textarea "**********"
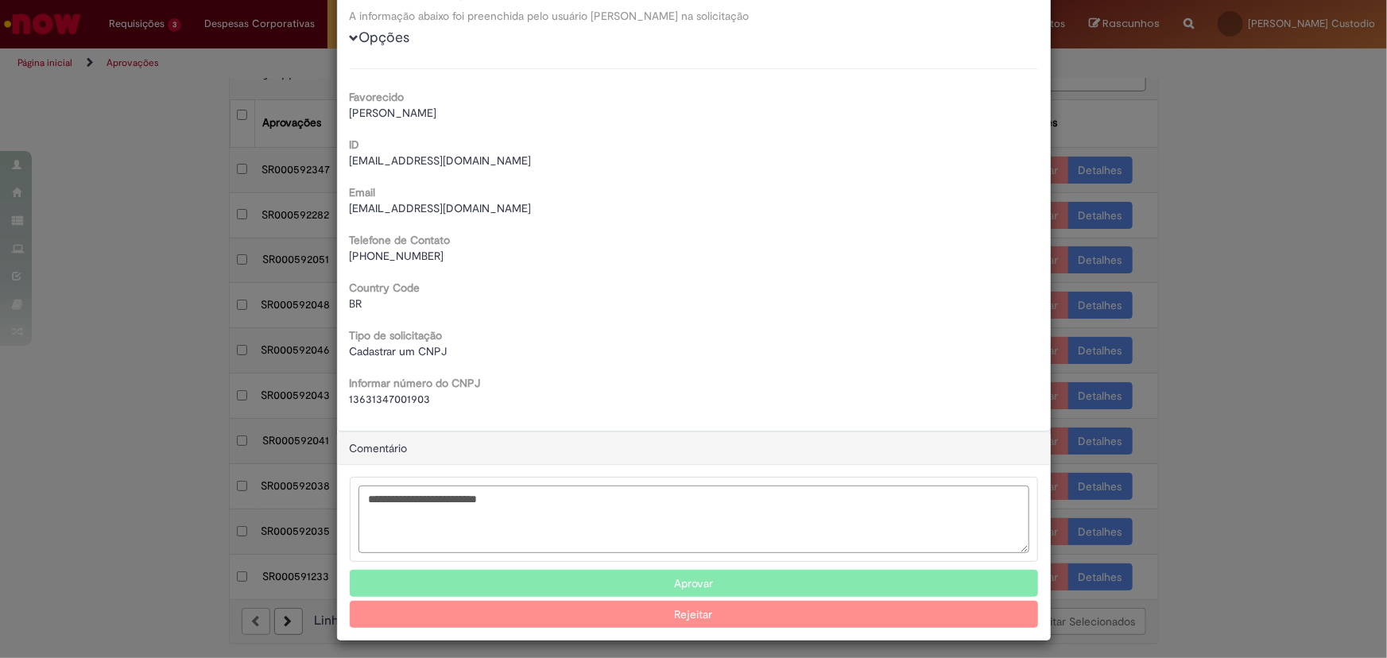
scroll to position [139, 0]
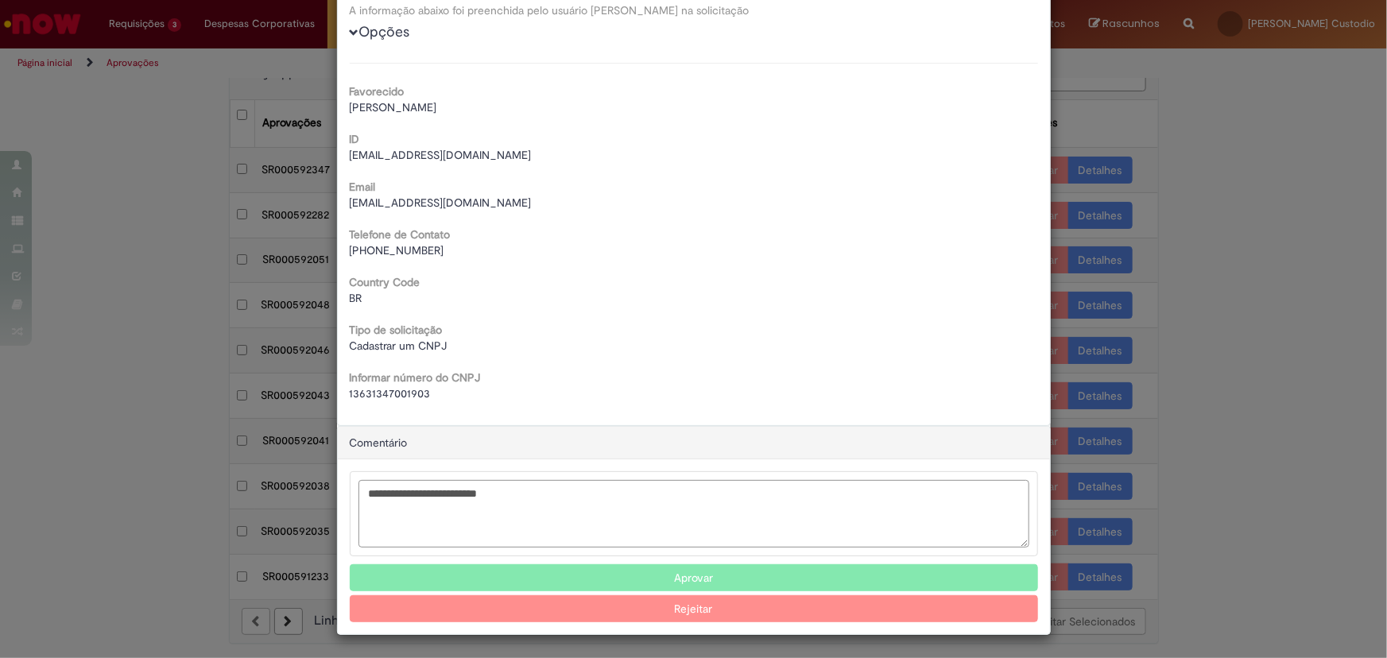
type textarea "**********"
click at [694, 612] on button "Rejeitar" at bounding box center [694, 608] width 688 height 27
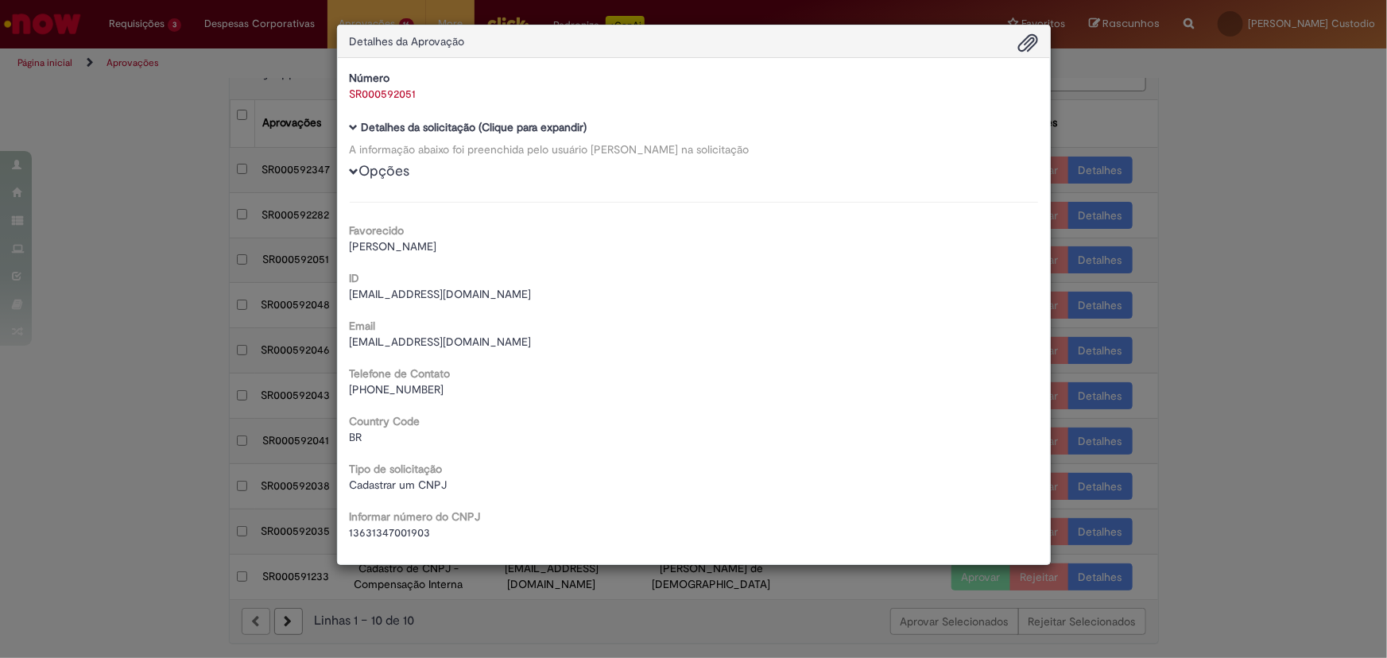
scroll to position [0, 0]
drag, startPoint x: 1173, startPoint y: 193, endPoint x: 1123, endPoint y: 262, distance: 85.3
click at [1174, 193] on div "Detalhes da Aprovação Número SR000592051 Baixar arquivos da requisição Detalhes…" at bounding box center [693, 329] width 1387 height 658
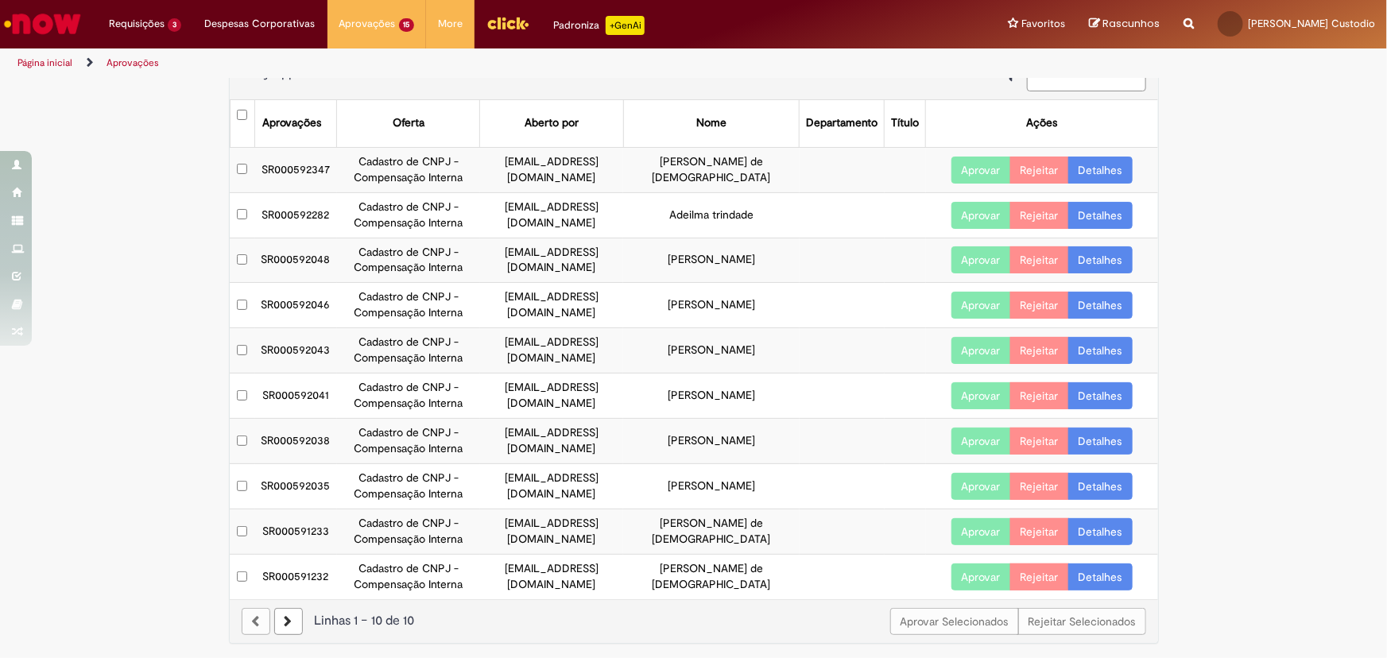
click at [1089, 256] on link "Detalhes" at bounding box center [1100, 259] width 64 height 27
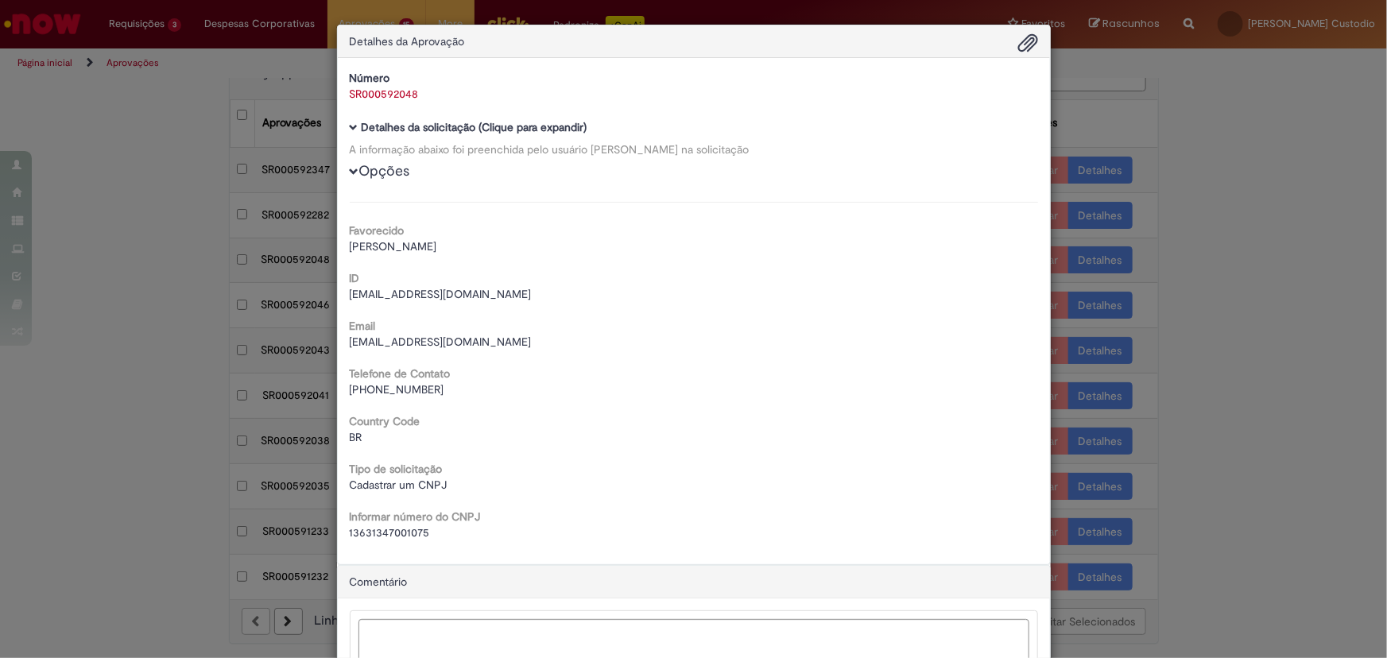
click at [396, 532] on span "13631347001075" at bounding box center [390, 532] width 80 height 14
copy span "13631347001075"
click at [756, 633] on textarea "Ambev Approval Modal" at bounding box center [693, 653] width 671 height 68
click at [406, 531] on span "13631347001075" at bounding box center [390, 532] width 80 height 14
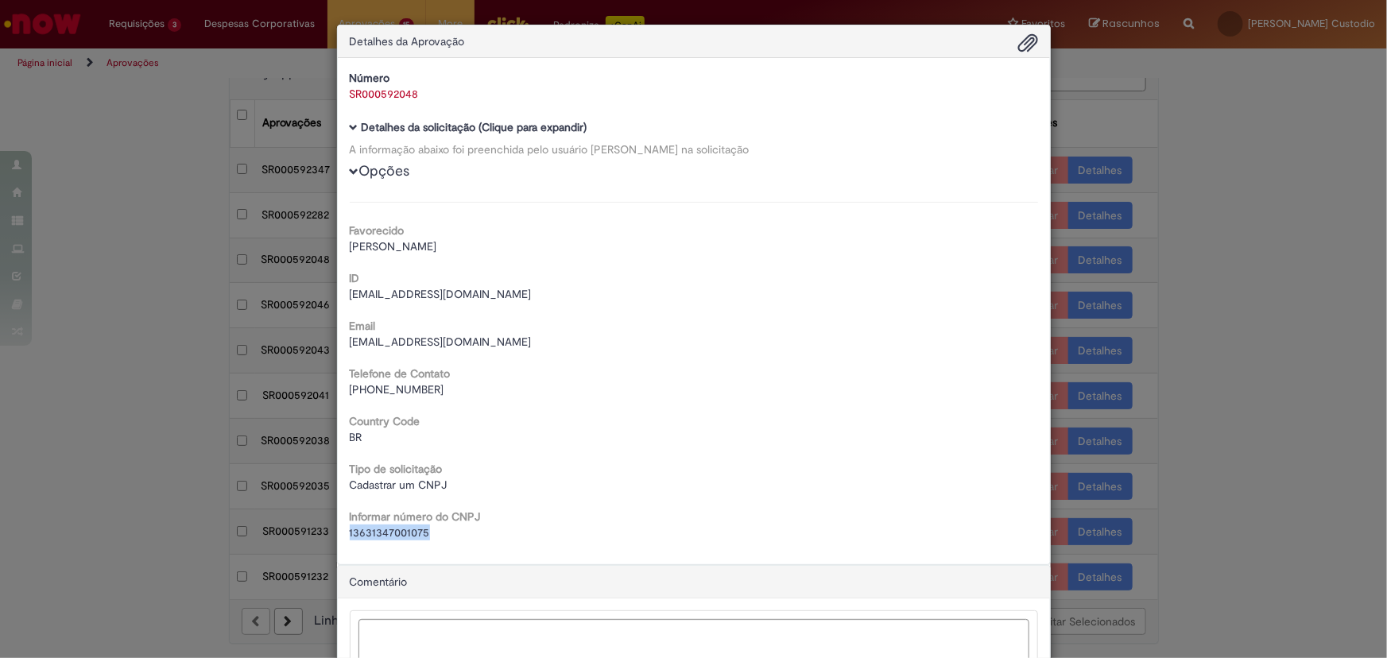
click at [406, 531] on span "13631347001075" at bounding box center [390, 532] width 80 height 14
click at [573, 482] on div "Cadastrar um CNPJ" at bounding box center [694, 485] width 688 height 16
click at [476, 636] on textarea "Ambev Approval Modal" at bounding box center [693, 653] width 671 height 68
paste textarea "**********"
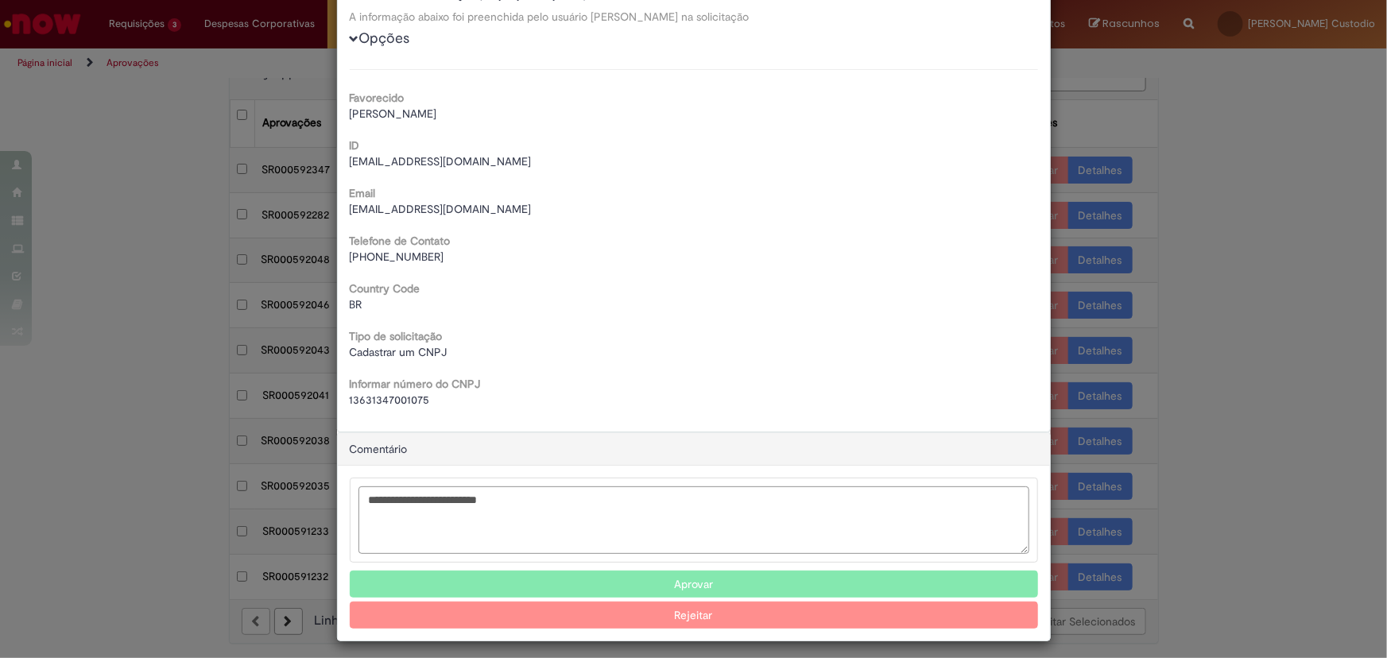
scroll to position [139, 0]
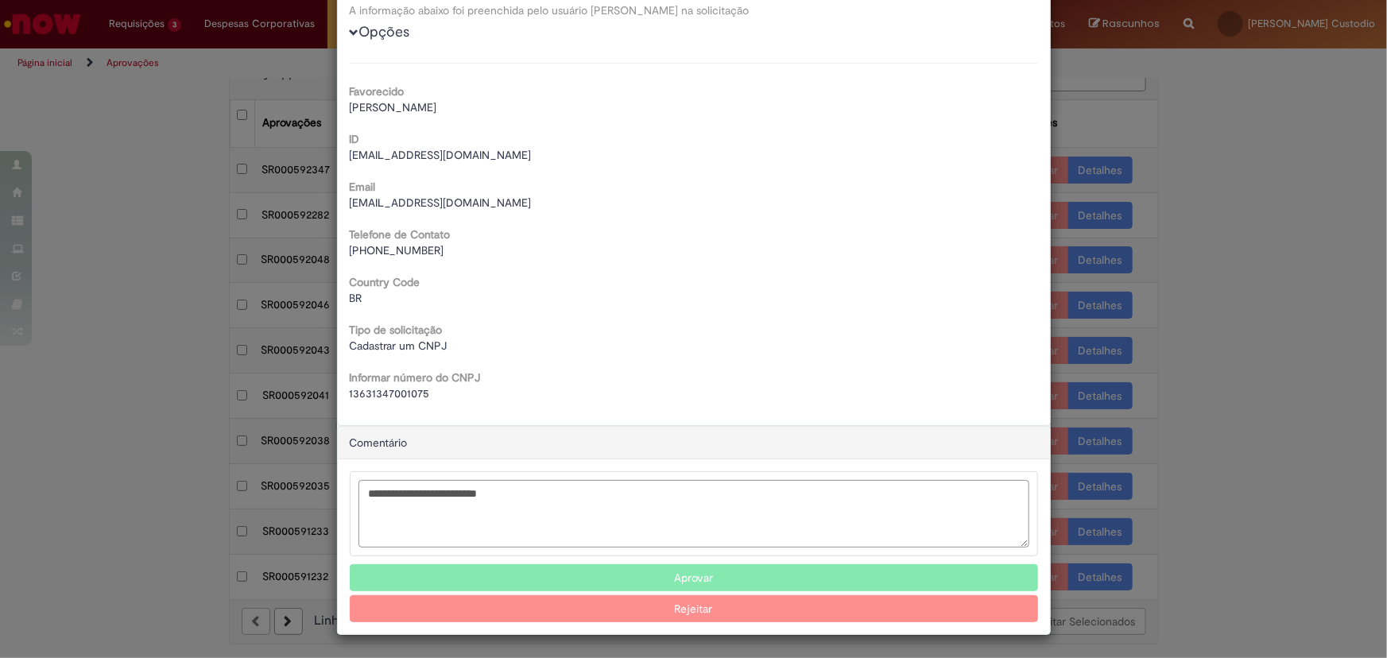
click at [439, 497] on textarea "**********" at bounding box center [693, 514] width 671 height 68
click at [621, 519] on textarea "**********" at bounding box center [693, 514] width 671 height 68
type textarea "**********"
click at [618, 618] on button "Rejeitar" at bounding box center [694, 608] width 688 height 27
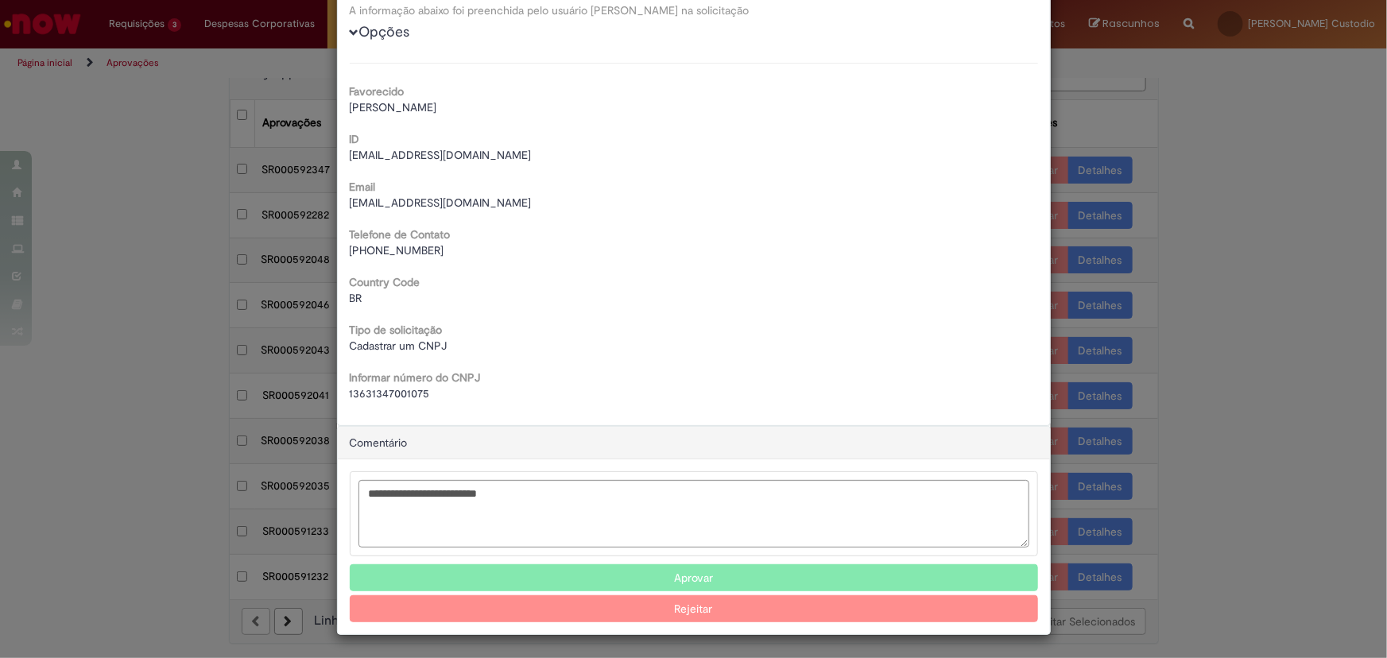
scroll to position [0, 0]
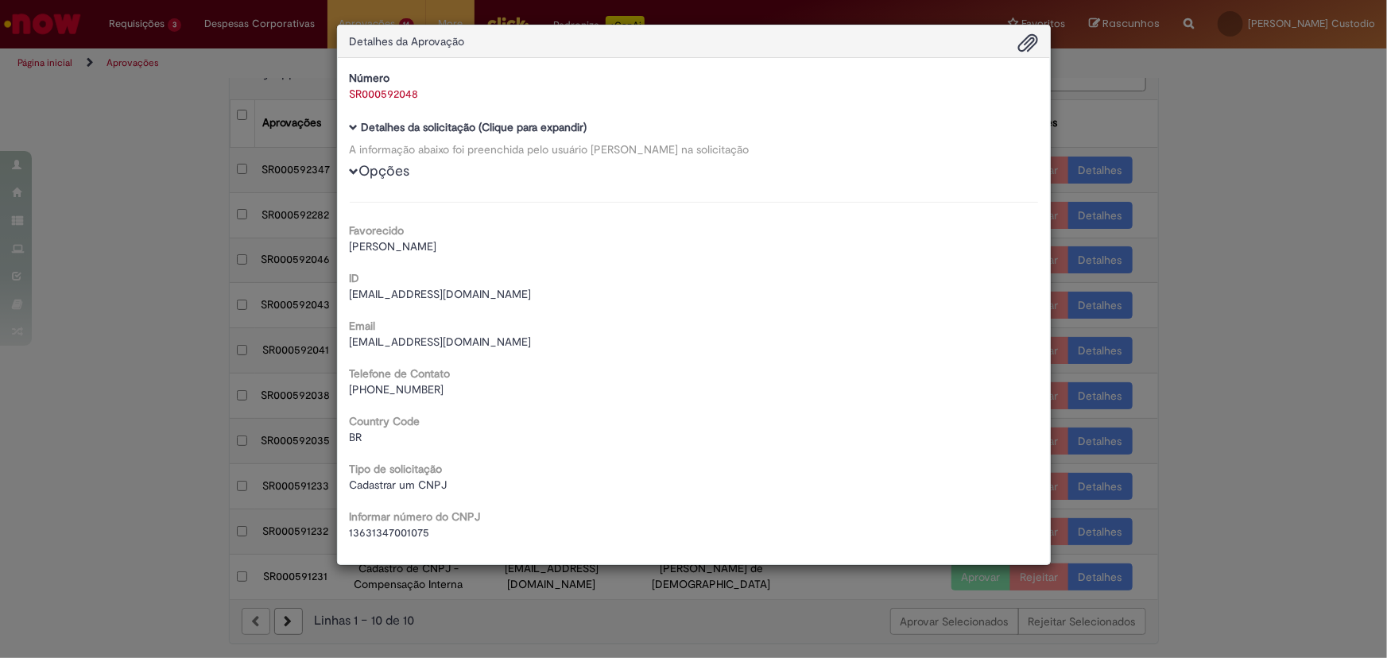
click at [1169, 107] on div "Detalhes da Aprovação Número SR000592048 Baixar arquivos da requisição Detalhes…" at bounding box center [693, 329] width 1387 height 658
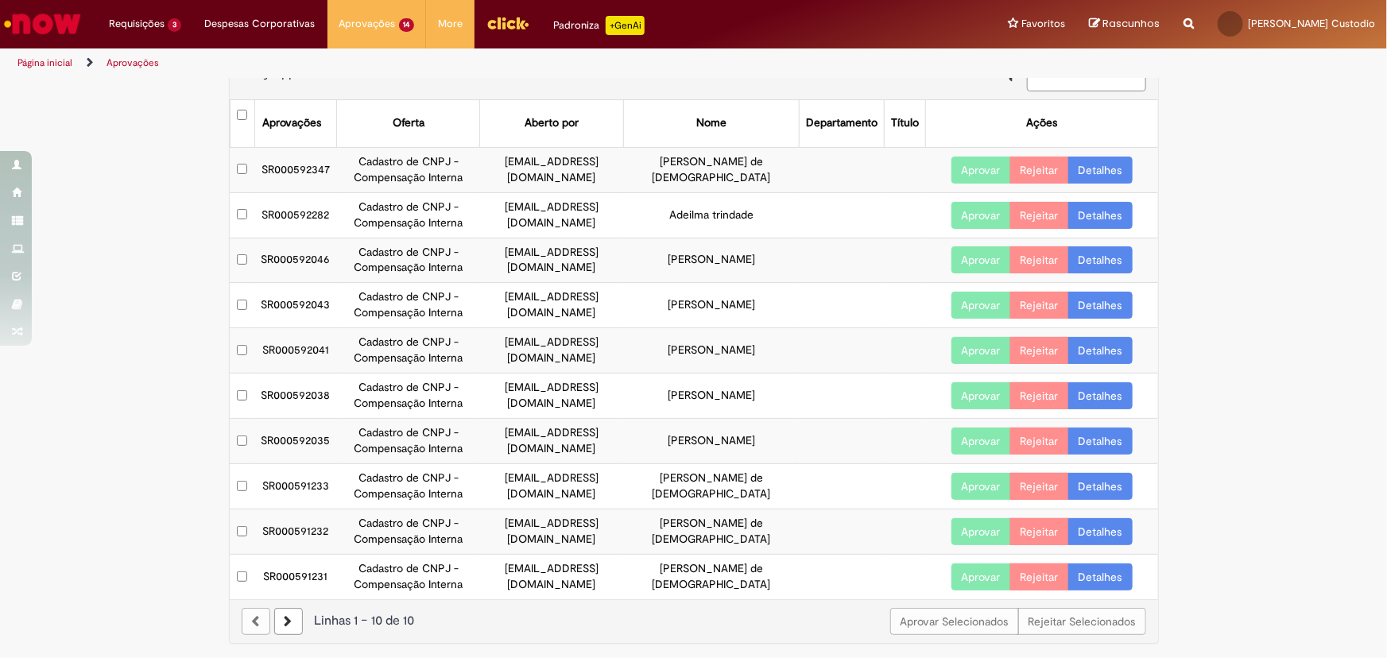
click at [1104, 253] on link "Detalhes" at bounding box center [1100, 259] width 64 height 27
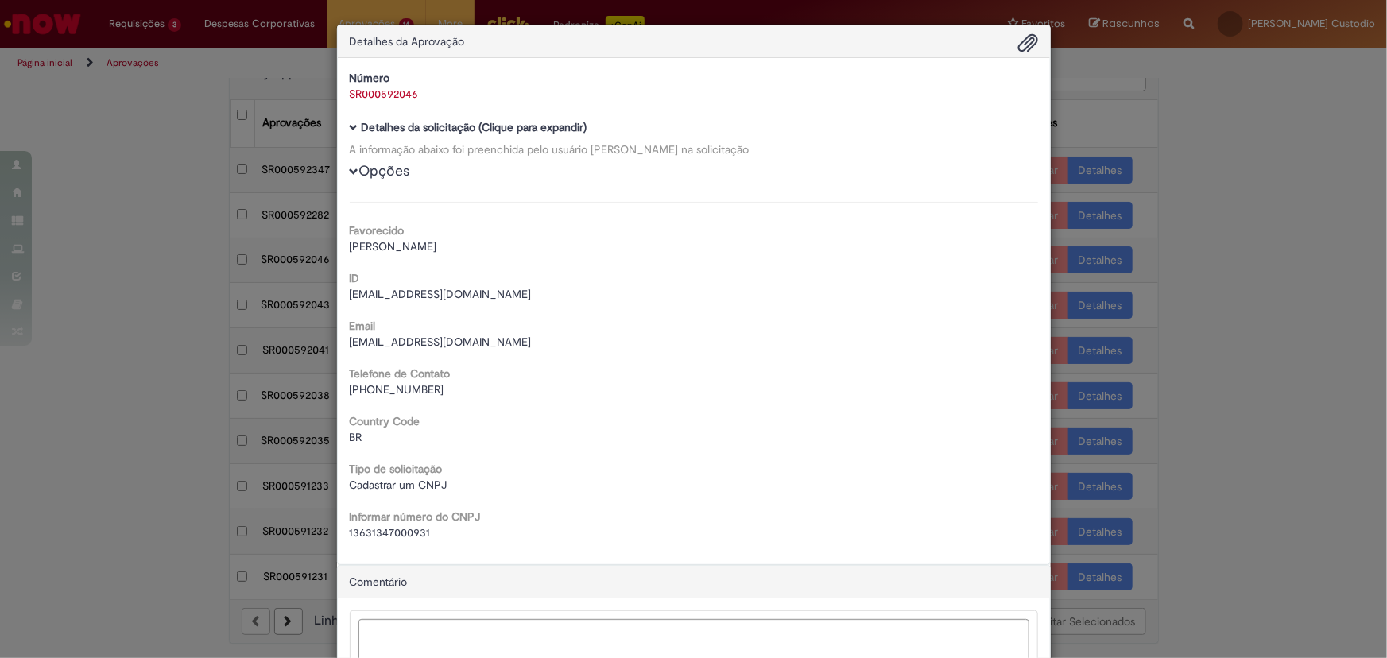
click at [403, 528] on span "13631347000931" at bounding box center [390, 532] width 81 height 14
copy span "13631347000931"
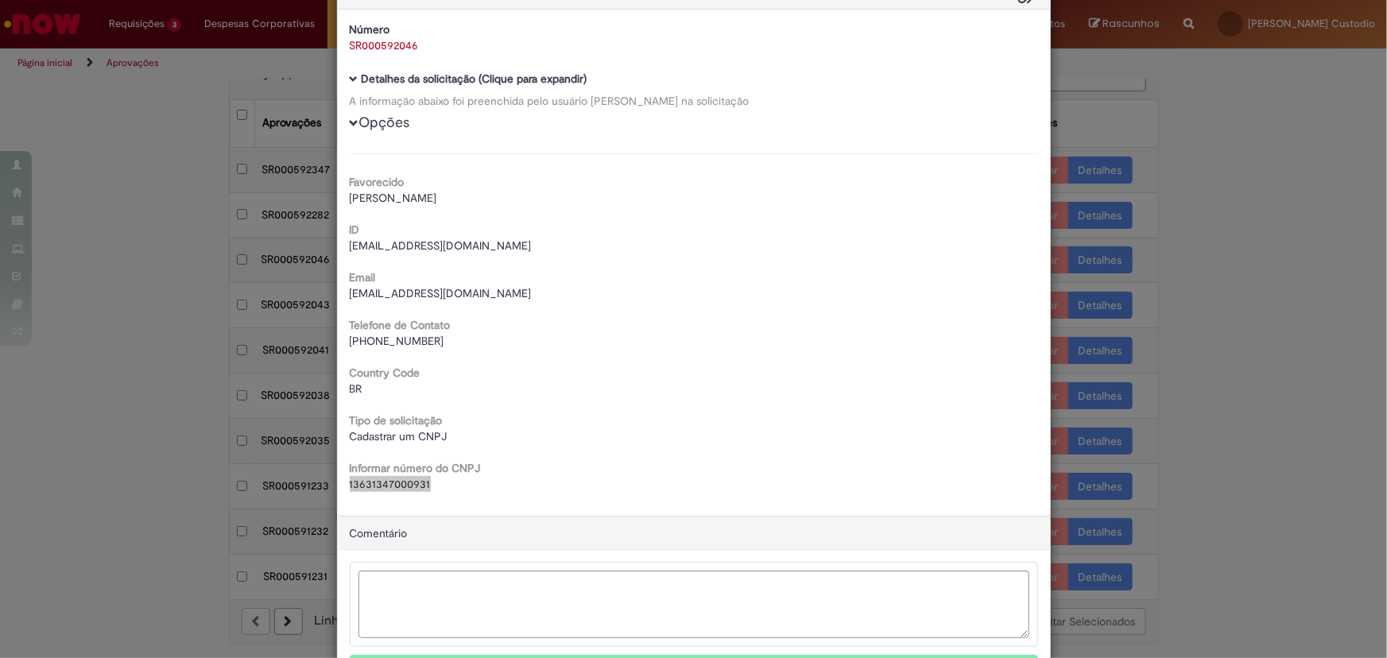
scroll to position [139, 0]
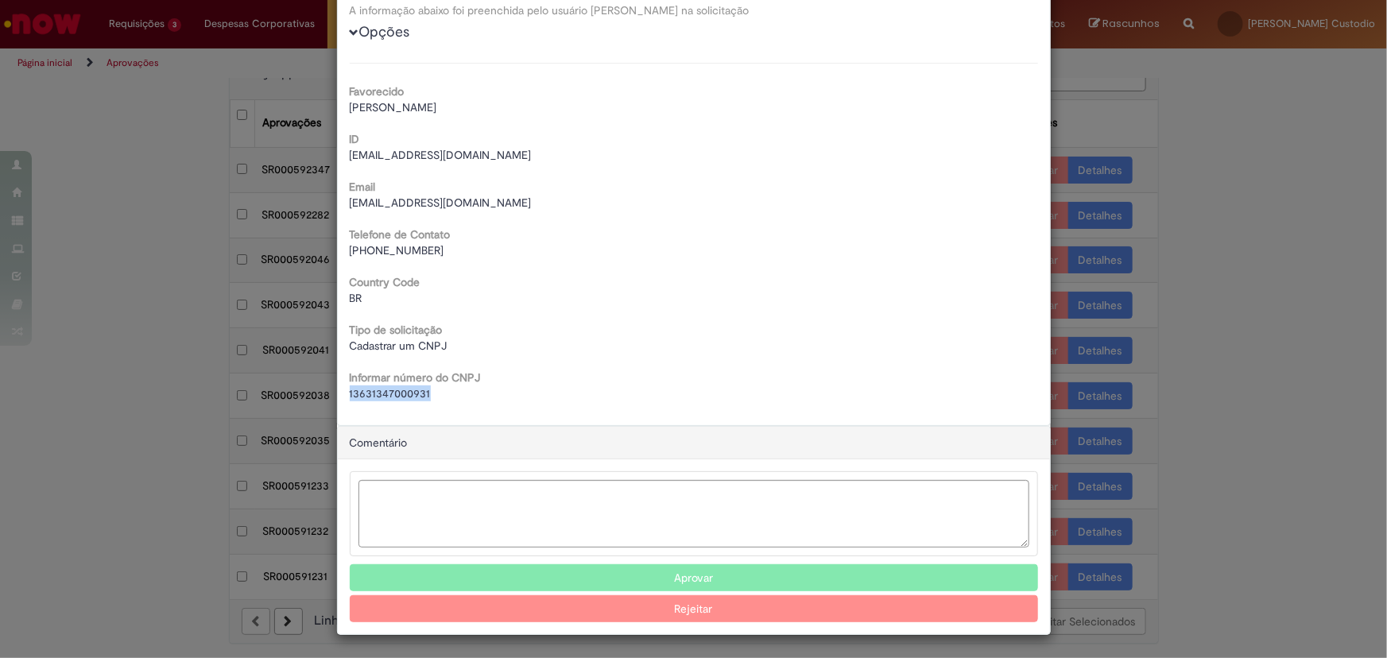
click at [686, 574] on button "Aprovar" at bounding box center [694, 577] width 688 height 27
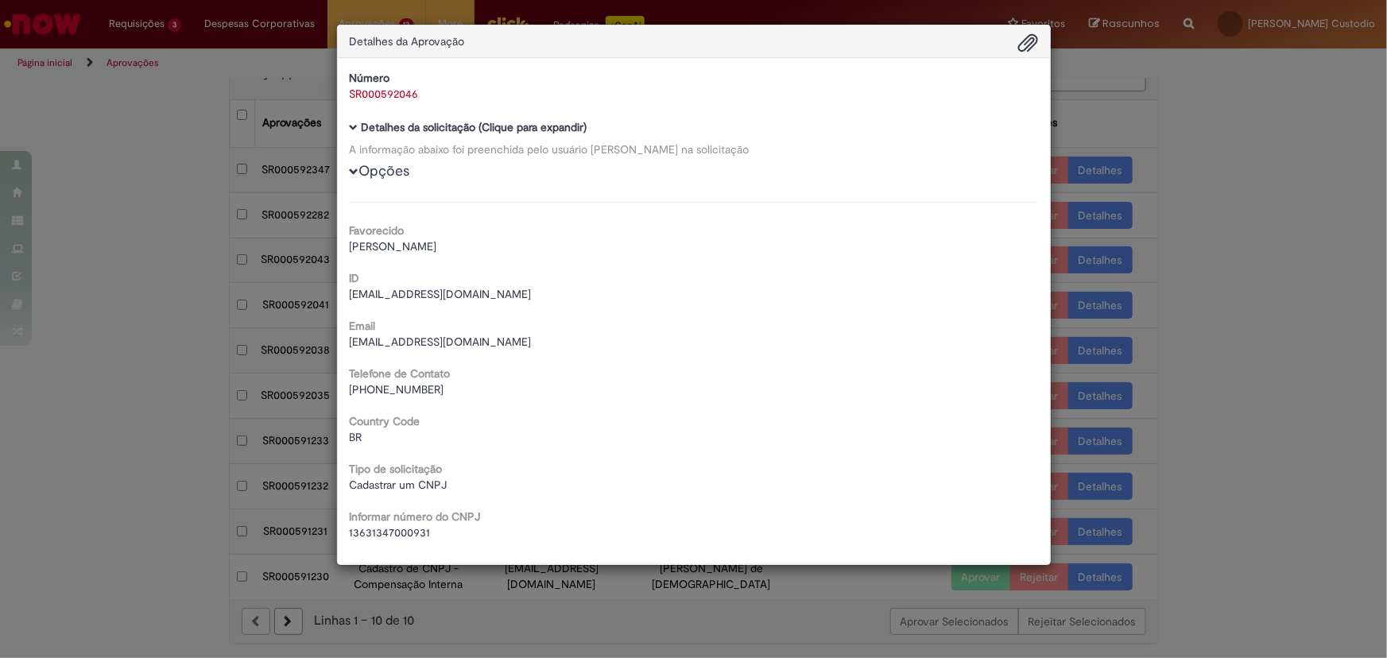
click at [1247, 252] on div "Detalhes da Aprovação Número SR000592046 Baixar arquivos da requisição Detalhes…" at bounding box center [693, 329] width 1387 height 658
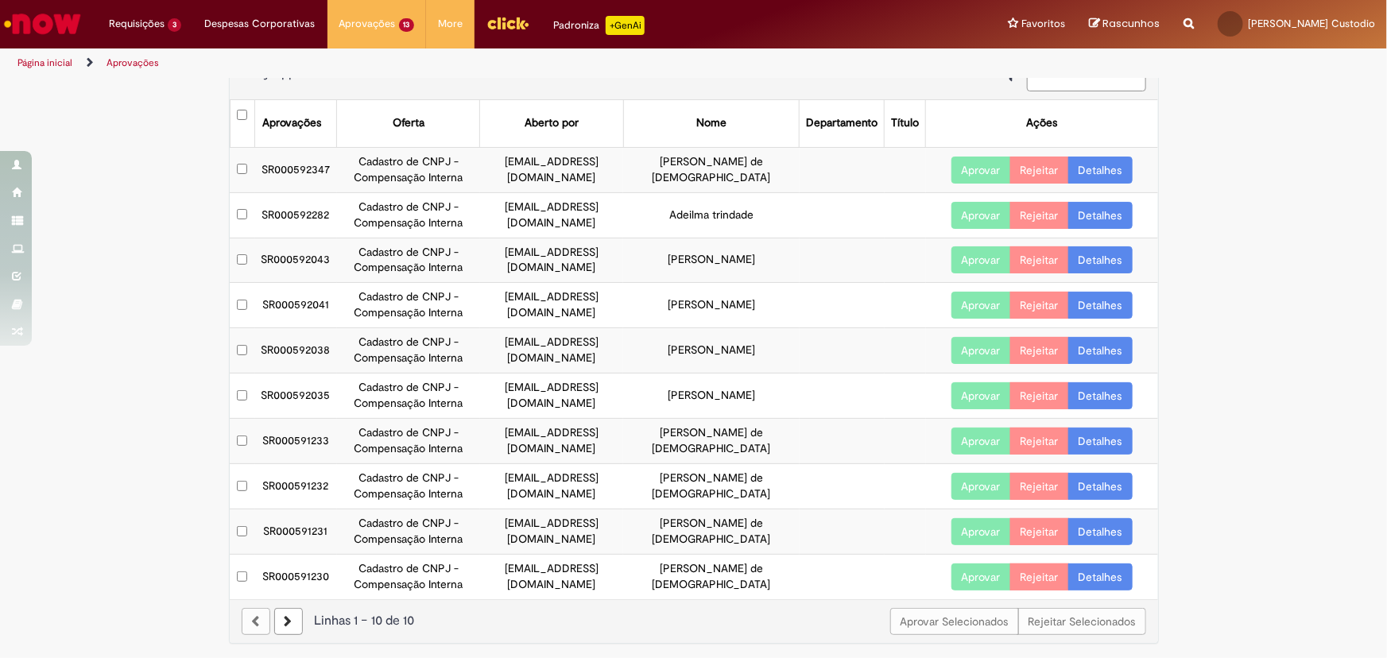
click at [1092, 257] on link "Detalhes" at bounding box center [1100, 259] width 64 height 27
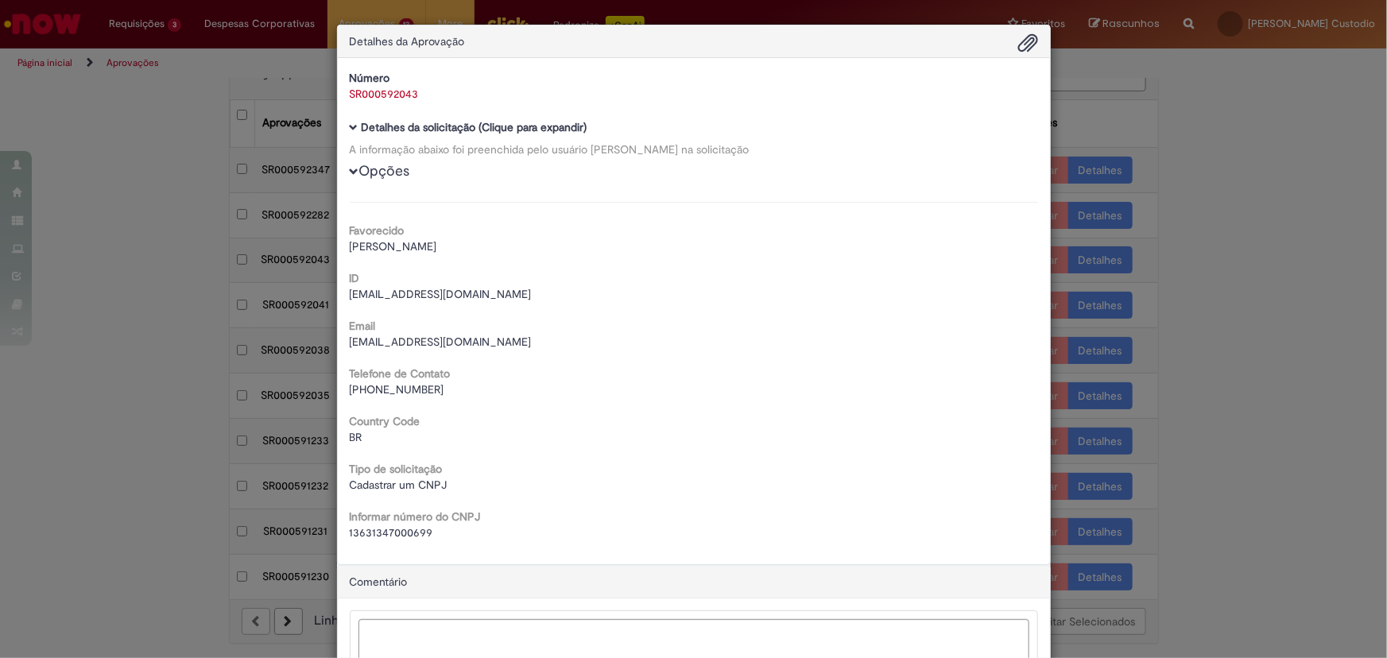
click at [406, 535] on span "13631347000699" at bounding box center [391, 532] width 83 height 14
copy span "13631347000699"
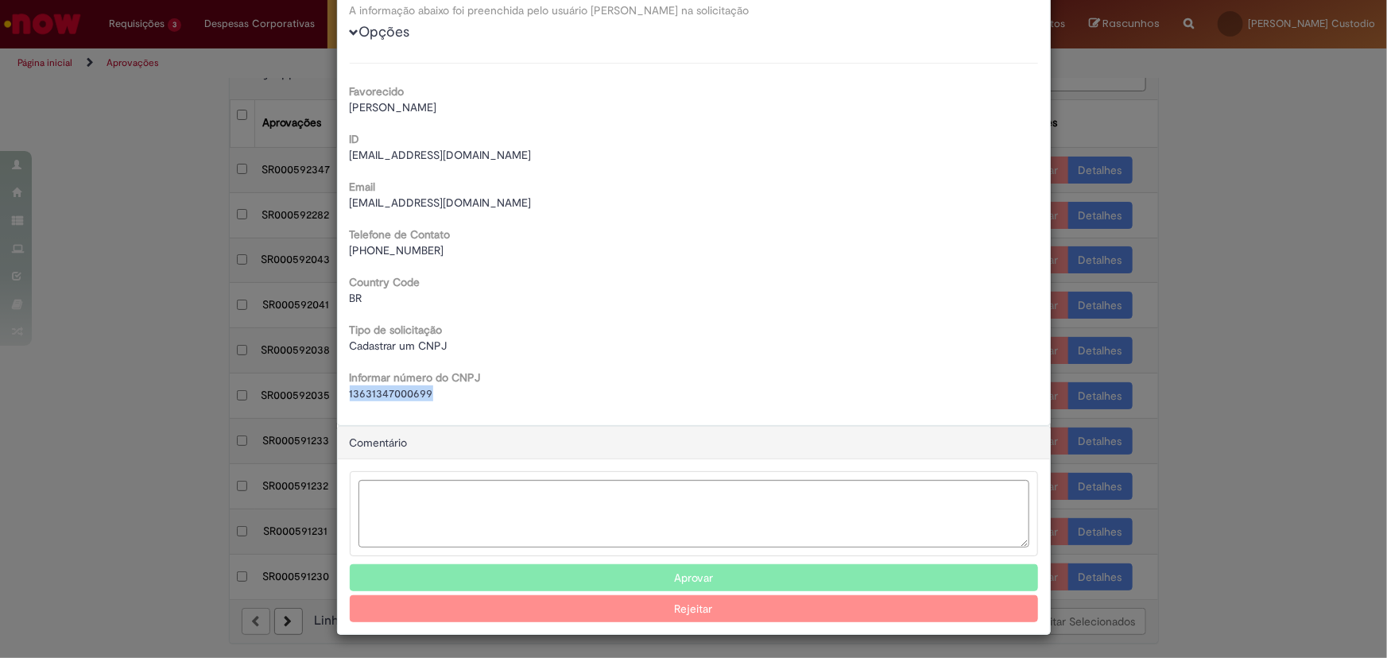
click at [818, 579] on button "Aprovar" at bounding box center [694, 577] width 688 height 27
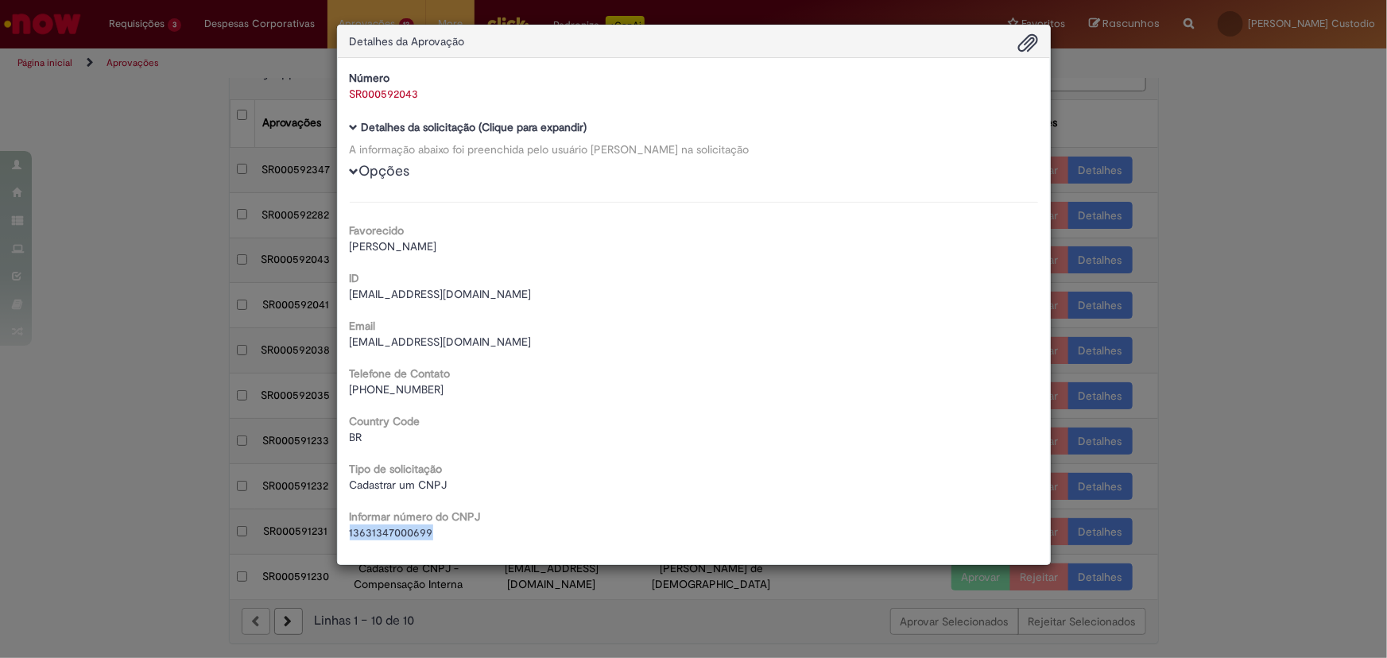
scroll to position [0, 0]
click at [1279, 290] on div "Detalhes da Aprovação Número SR000592043 Baixar arquivos da requisição Detalhes…" at bounding box center [693, 329] width 1387 height 658
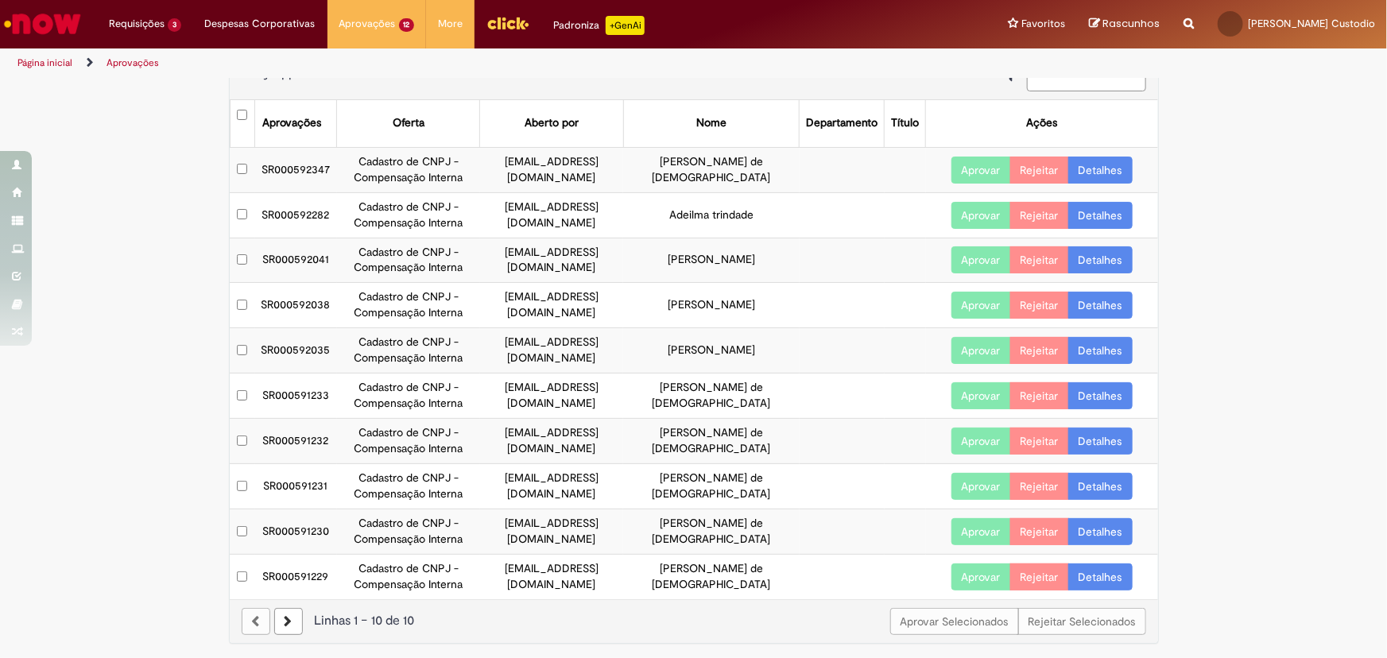
click at [1101, 261] on link "Detalhes" at bounding box center [1100, 259] width 64 height 27
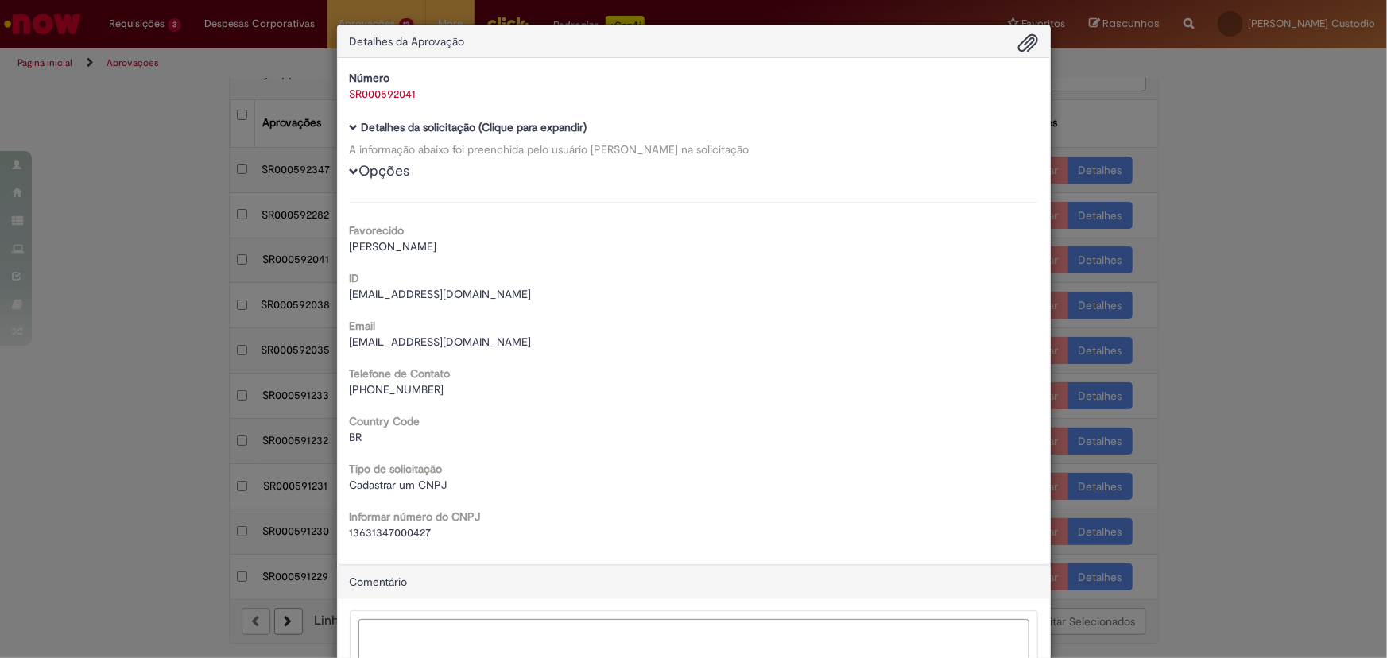
click at [388, 532] on span "13631347000427" at bounding box center [391, 532] width 82 height 14
copy span "13631347000427"
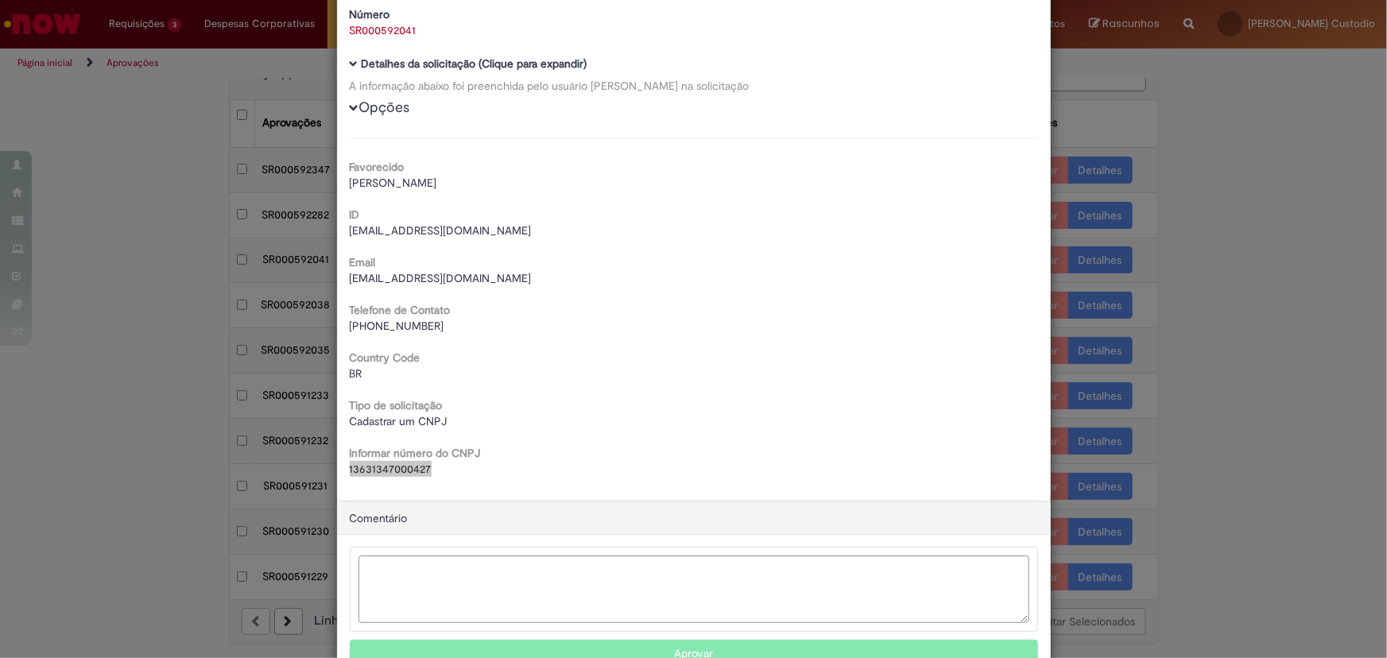
scroll to position [139, 0]
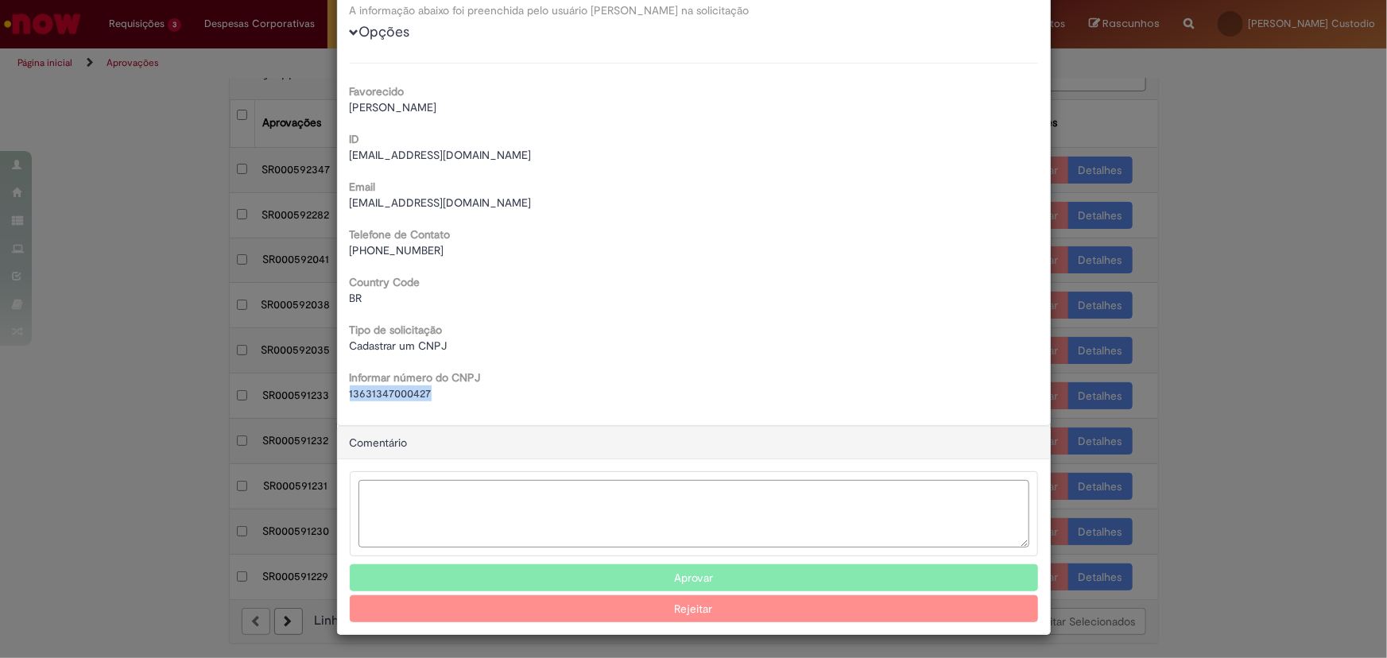
click at [872, 501] on textarea "Ambev Approval Modal" at bounding box center [693, 514] width 671 height 68
click at [734, 303] on div "BR" at bounding box center [694, 298] width 688 height 16
click at [1228, 141] on div "Detalhes da Aprovação Número SR000592041 Baixar arquivos da requisição Detalhes…" at bounding box center [693, 329] width 1387 height 658
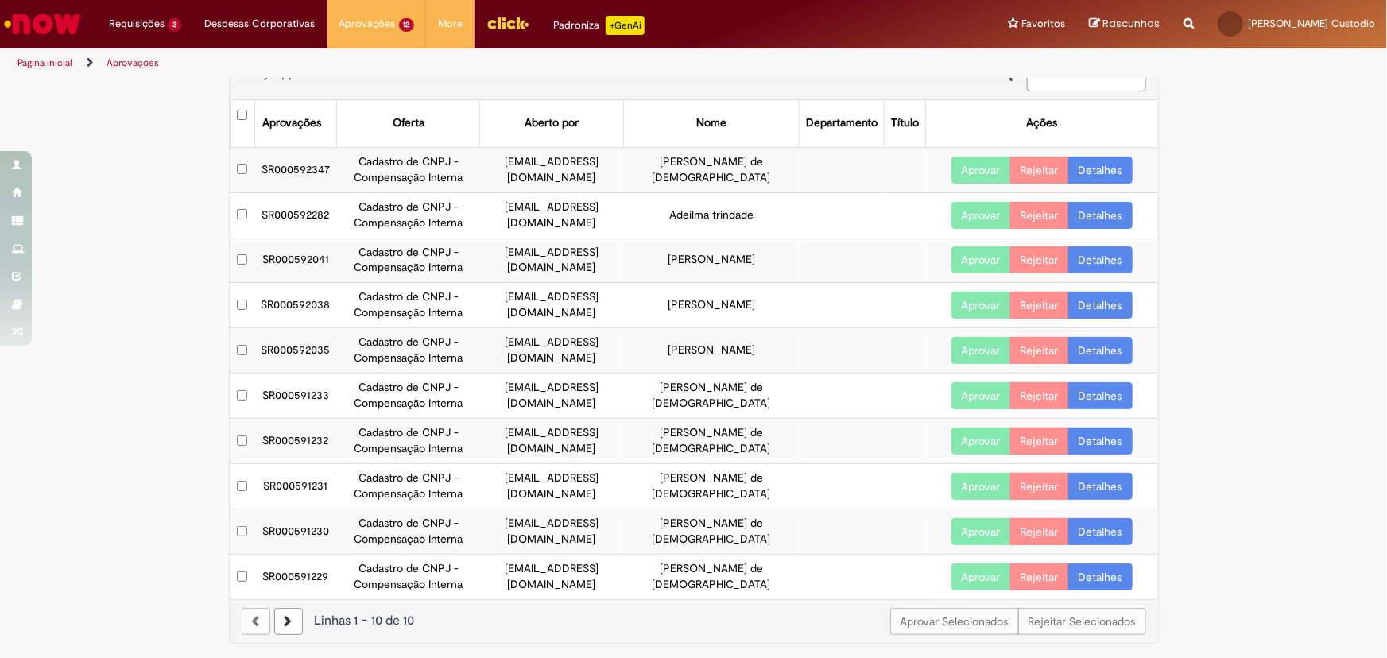
scroll to position [0, 0]
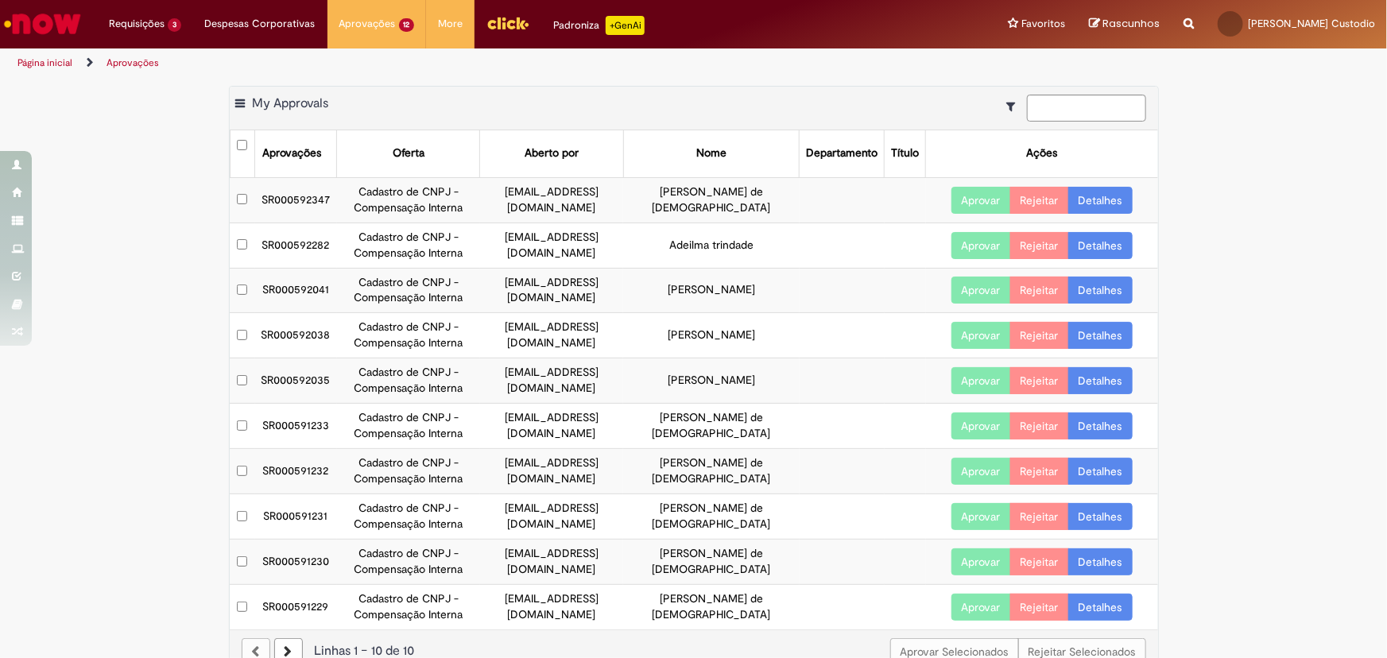
click at [1113, 293] on link "Detalhes" at bounding box center [1100, 290] width 64 height 27
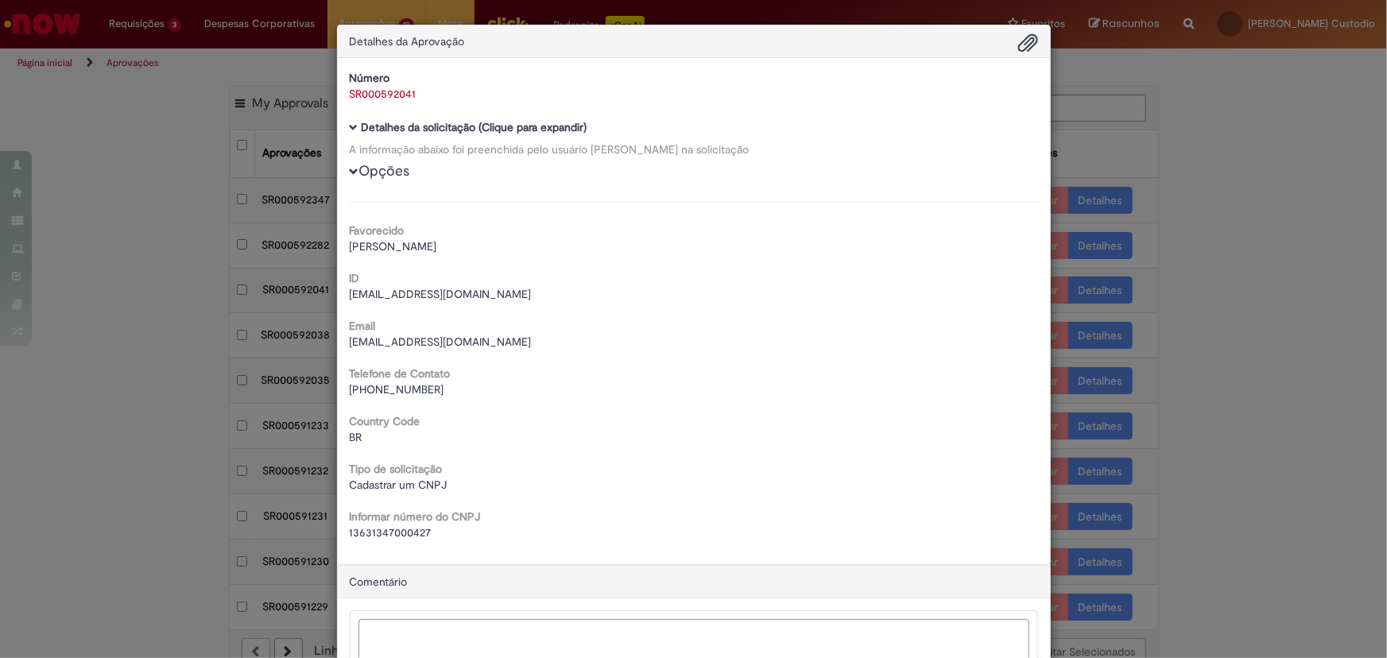
scroll to position [139, 0]
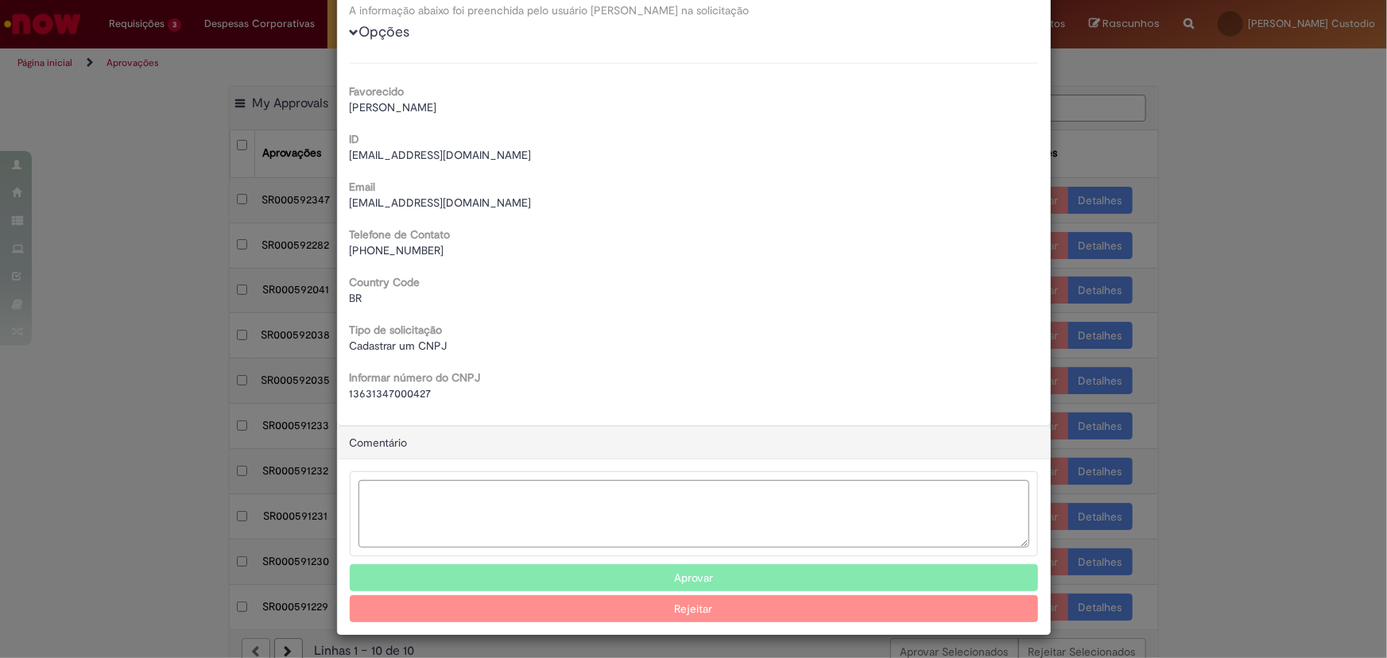
click at [714, 568] on button "Aprovar" at bounding box center [694, 577] width 688 height 27
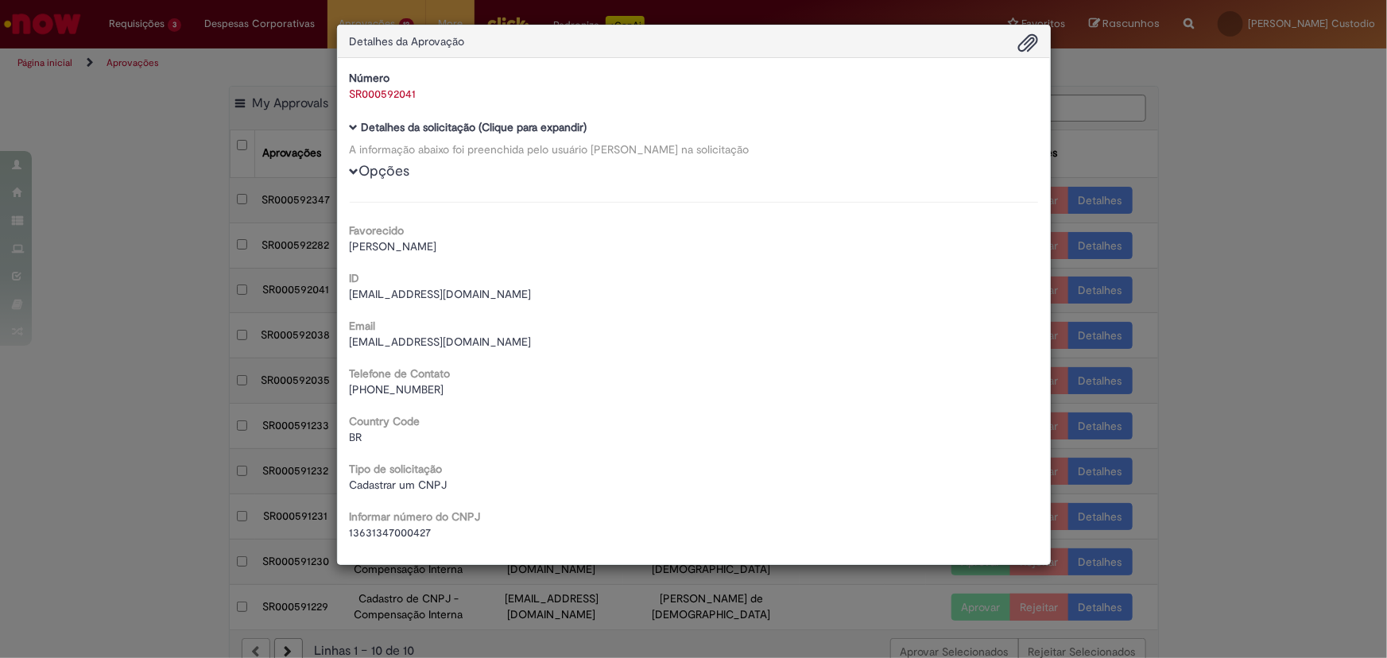
scroll to position [0, 0]
drag, startPoint x: 1127, startPoint y: 456, endPoint x: 1134, endPoint y: 448, distance: 10.2
click at [1128, 454] on div "Detalhes da Aprovação Número SR000592041 Baixar arquivos da requisição Detalhes…" at bounding box center [693, 329] width 1387 height 658
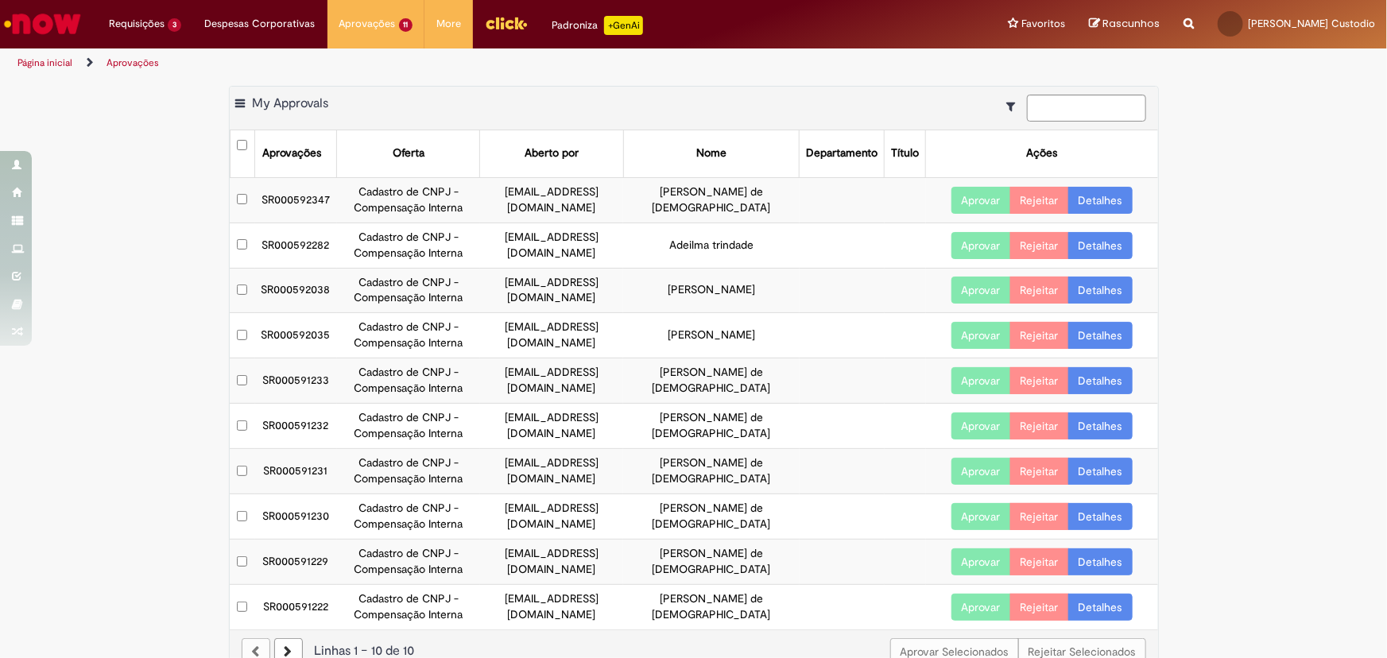
click at [1081, 291] on link "Detalhes" at bounding box center [1100, 290] width 64 height 27
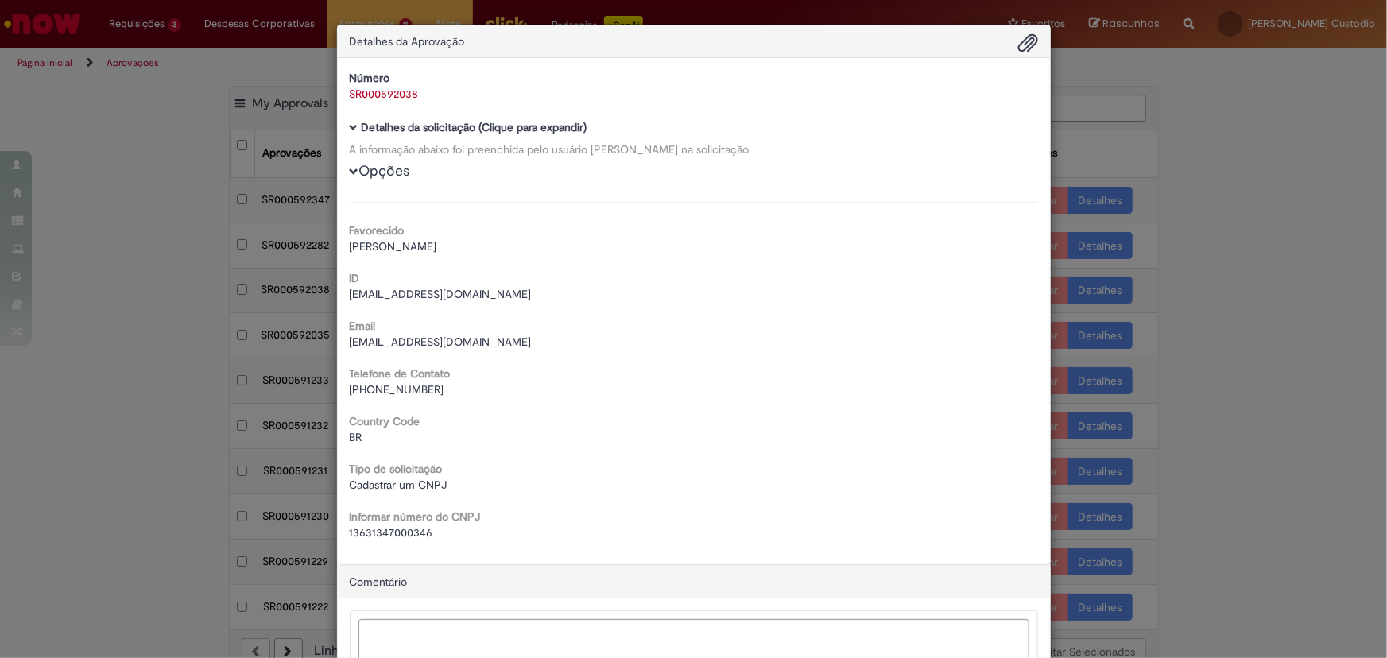
click at [399, 533] on span "13631347000346" at bounding box center [391, 532] width 83 height 14
copy span "13631347000346"
click at [574, 453] on div "Favorecido [PERSON_NAME] ID [EMAIL_ADDRESS][DOMAIN_NAME] Email [EMAIL_ADDRESS][…" at bounding box center [694, 371] width 688 height 338
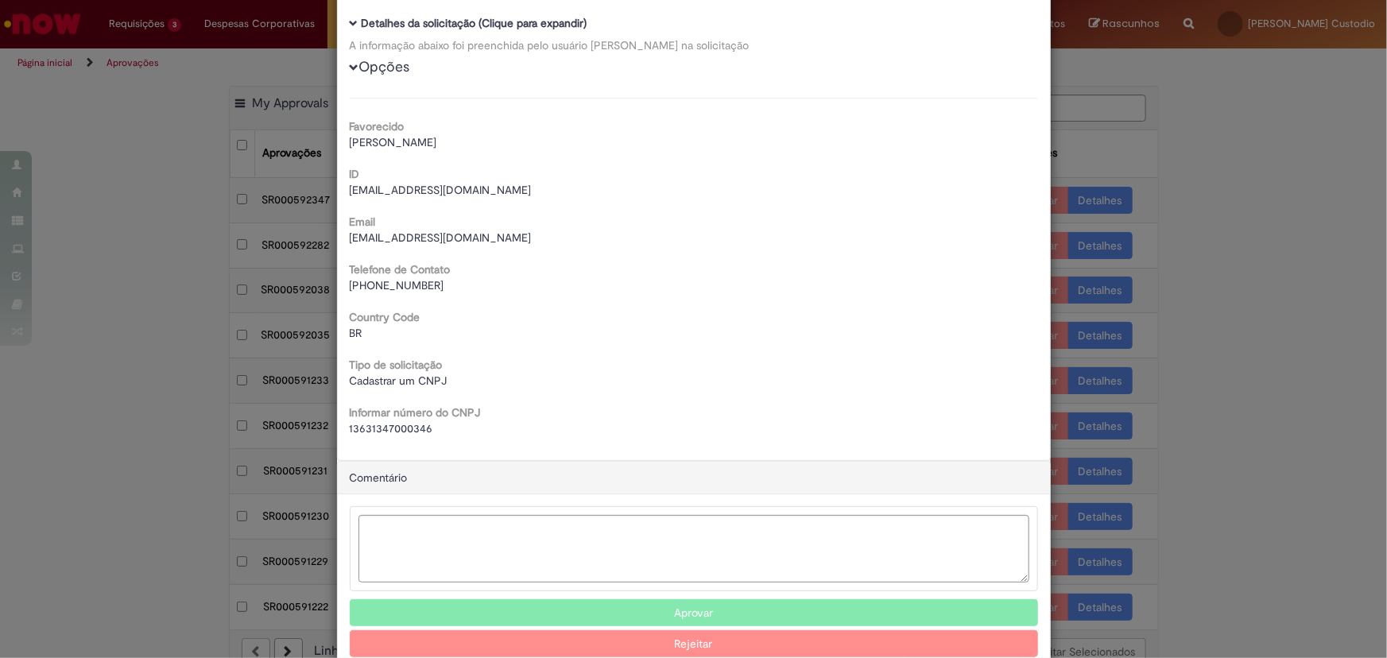
scroll to position [139, 0]
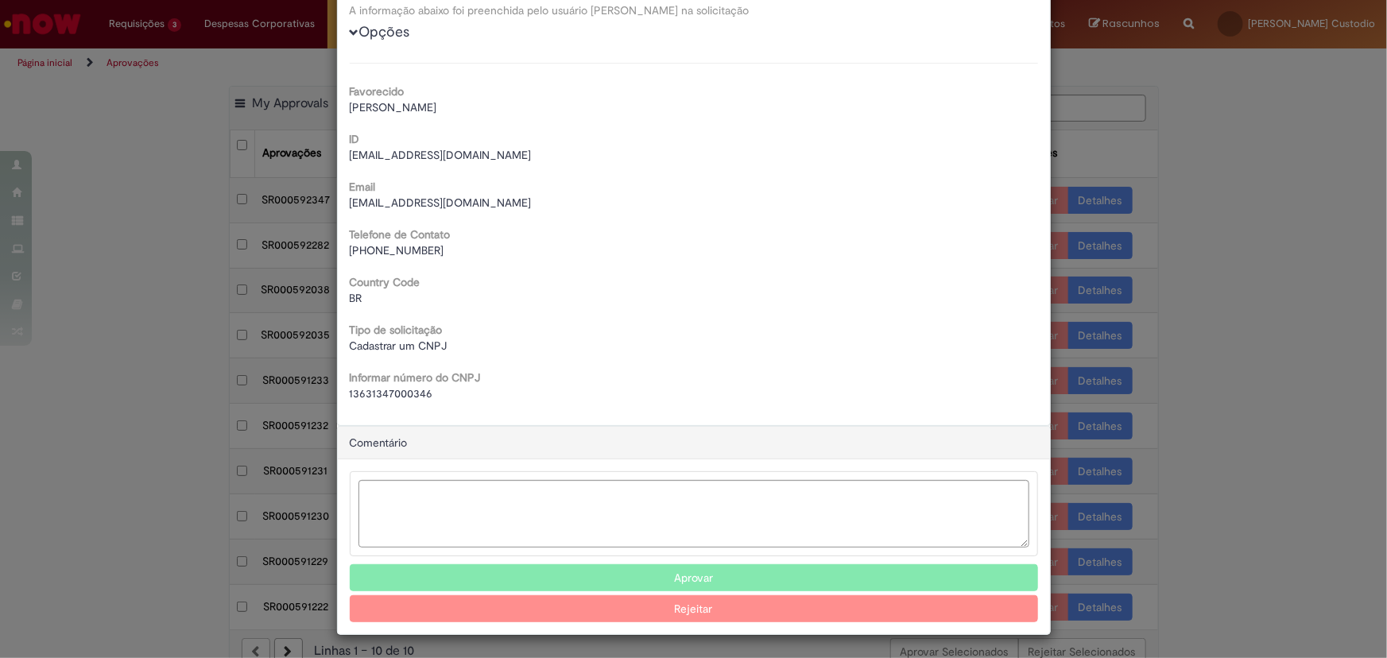
click at [767, 580] on button "Aprovar" at bounding box center [694, 577] width 688 height 27
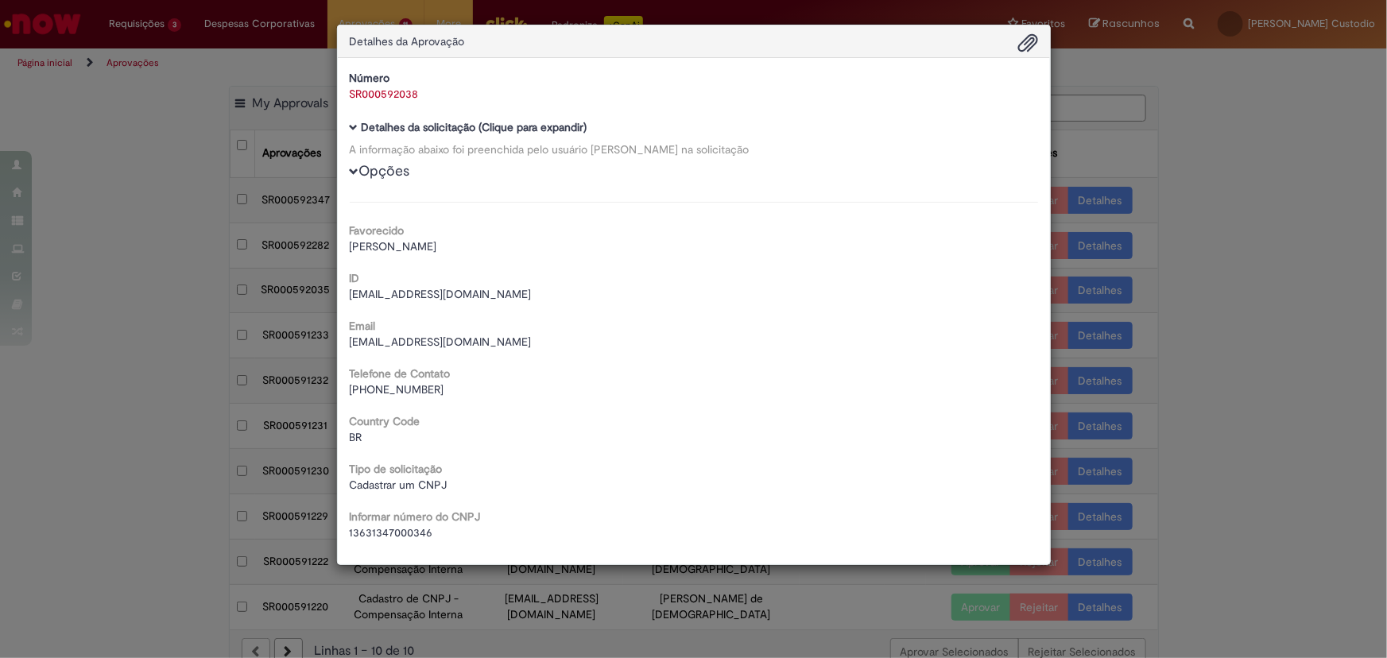
click at [1162, 458] on div "Detalhes da Aprovação Número SR000592038 Baixar arquivos da requisição Detalhes…" at bounding box center [693, 329] width 1387 height 658
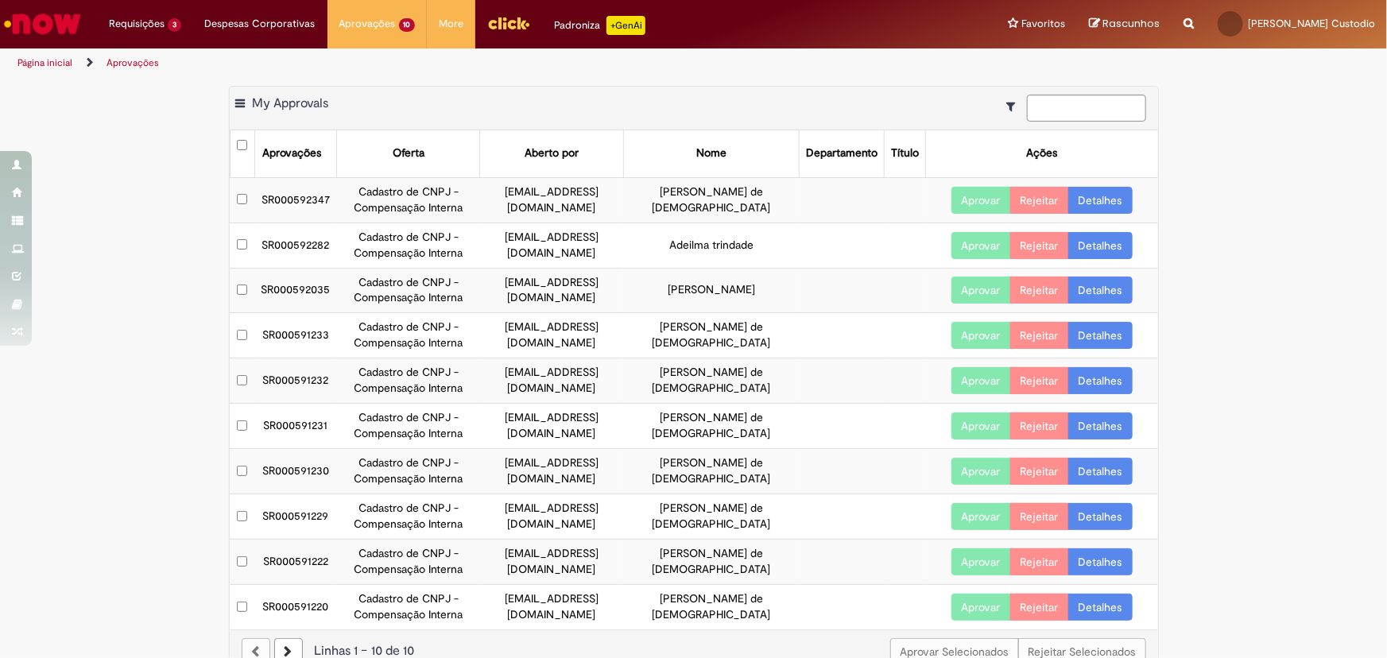
click at [1094, 290] on link "Detalhes" at bounding box center [1100, 290] width 64 height 27
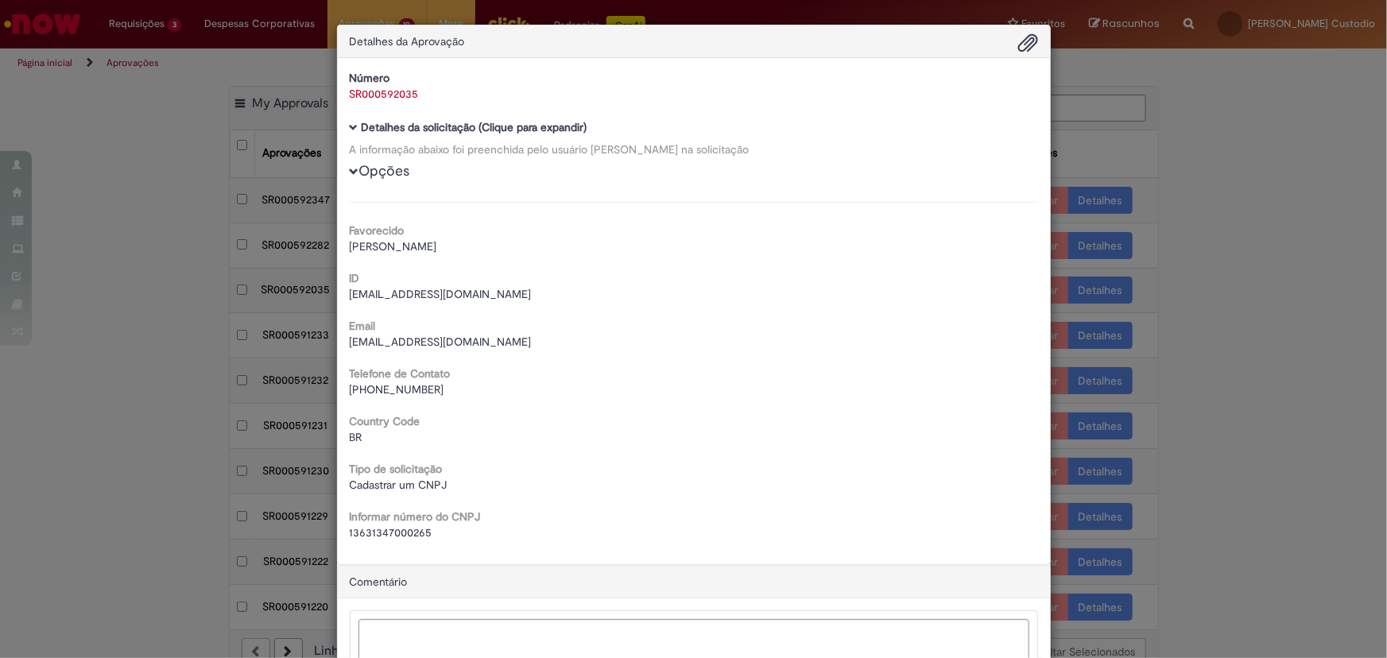
click at [406, 532] on span "13631347000265" at bounding box center [391, 532] width 83 height 14
copy span "13631347000265"
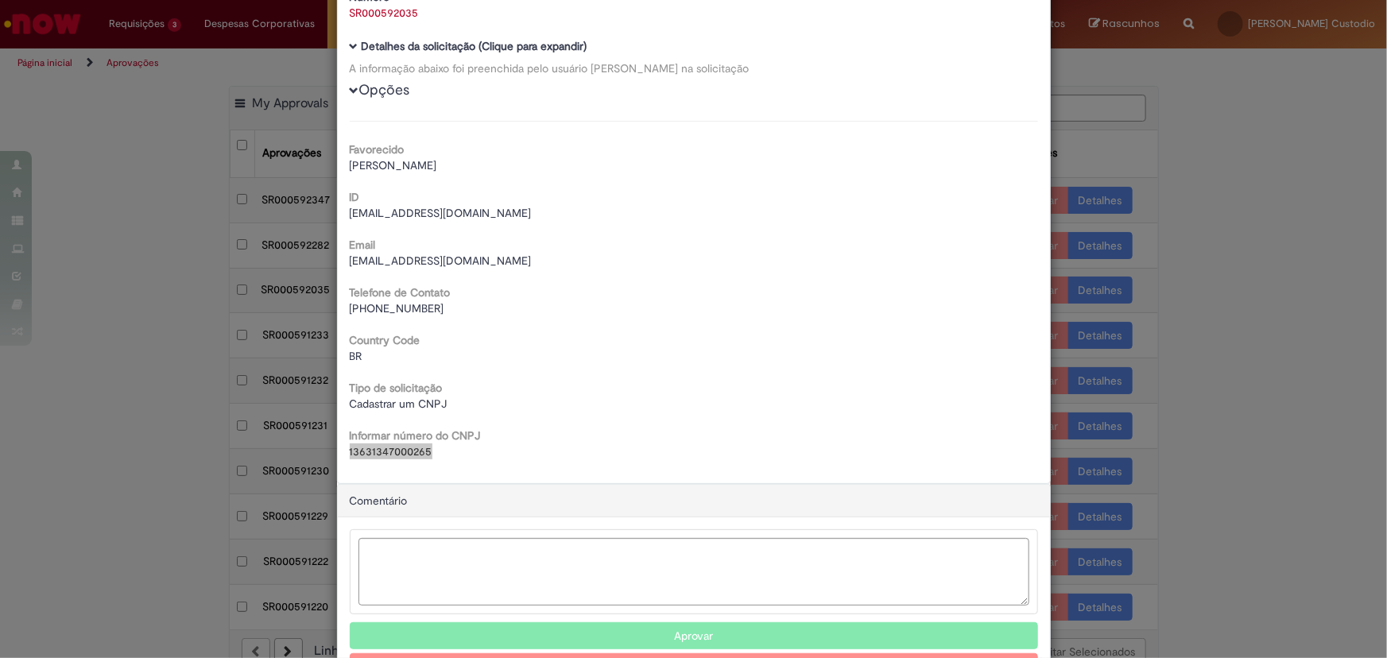
scroll to position [139, 0]
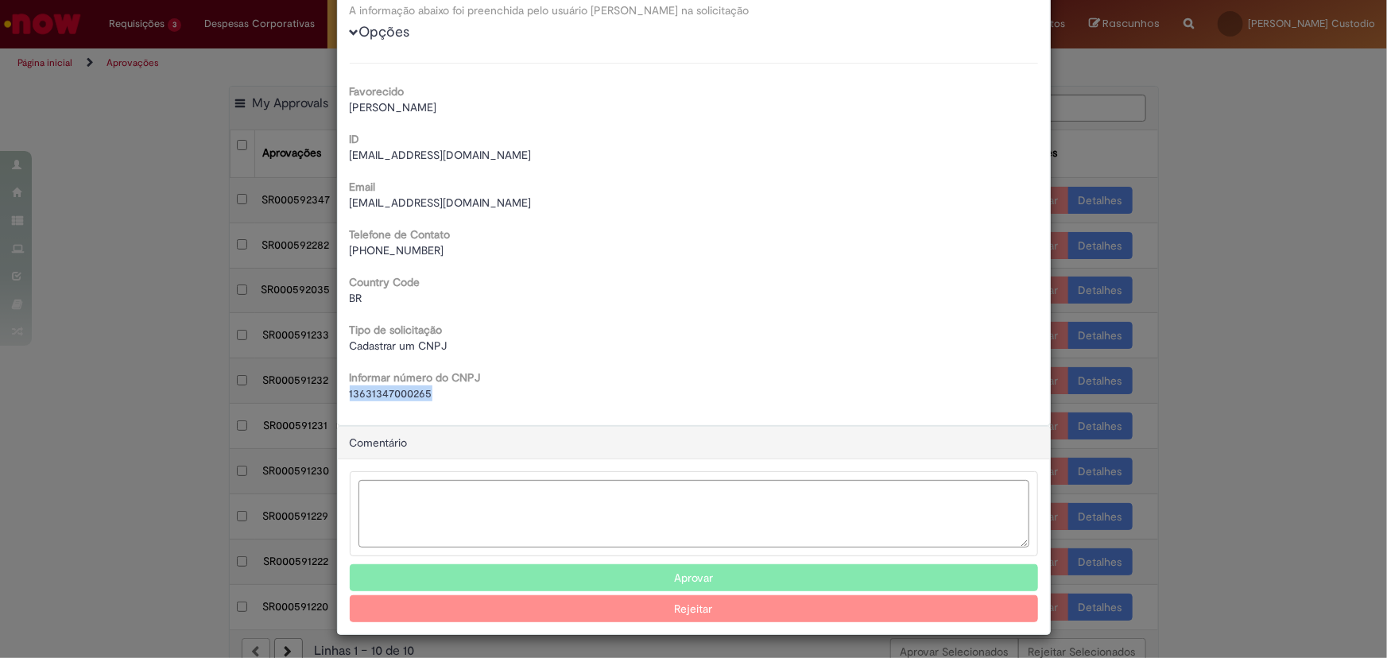
click at [748, 578] on button "Aprovar" at bounding box center [694, 577] width 688 height 27
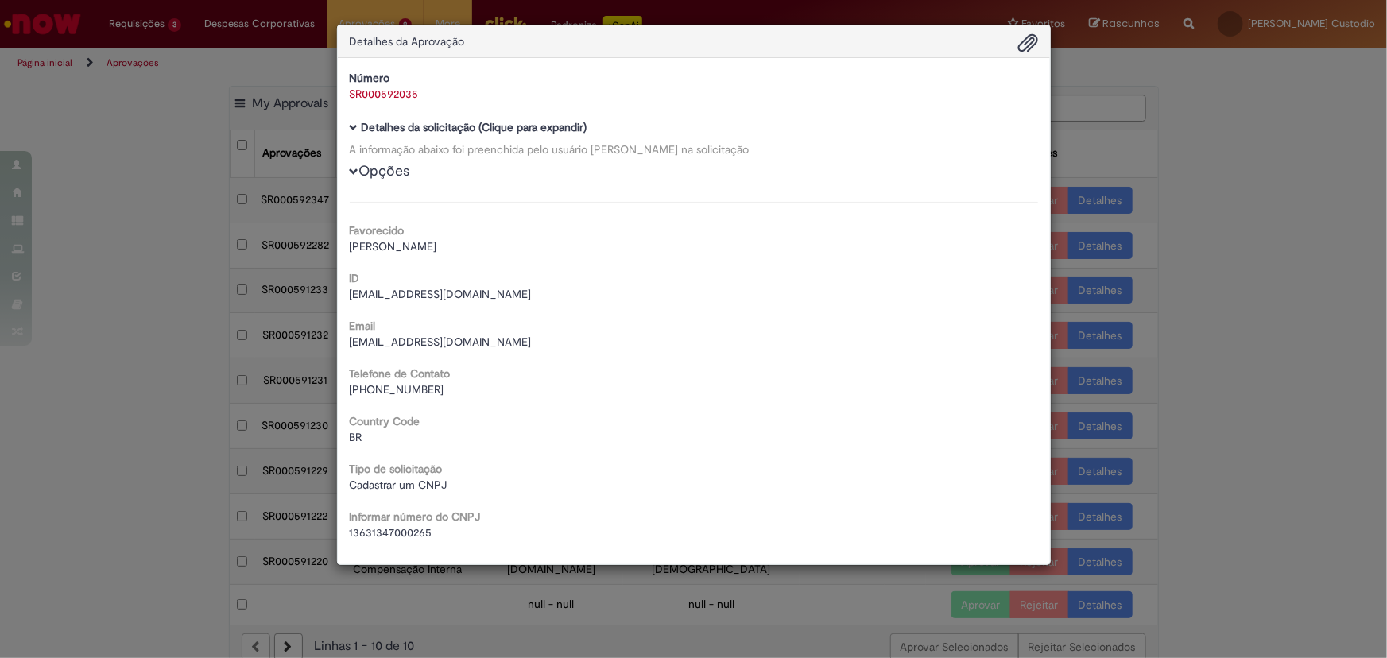
click at [1244, 384] on div "Detalhes da Aprovação Número SR000592035 Baixar arquivos da requisição Detalhes…" at bounding box center [693, 329] width 1387 height 658
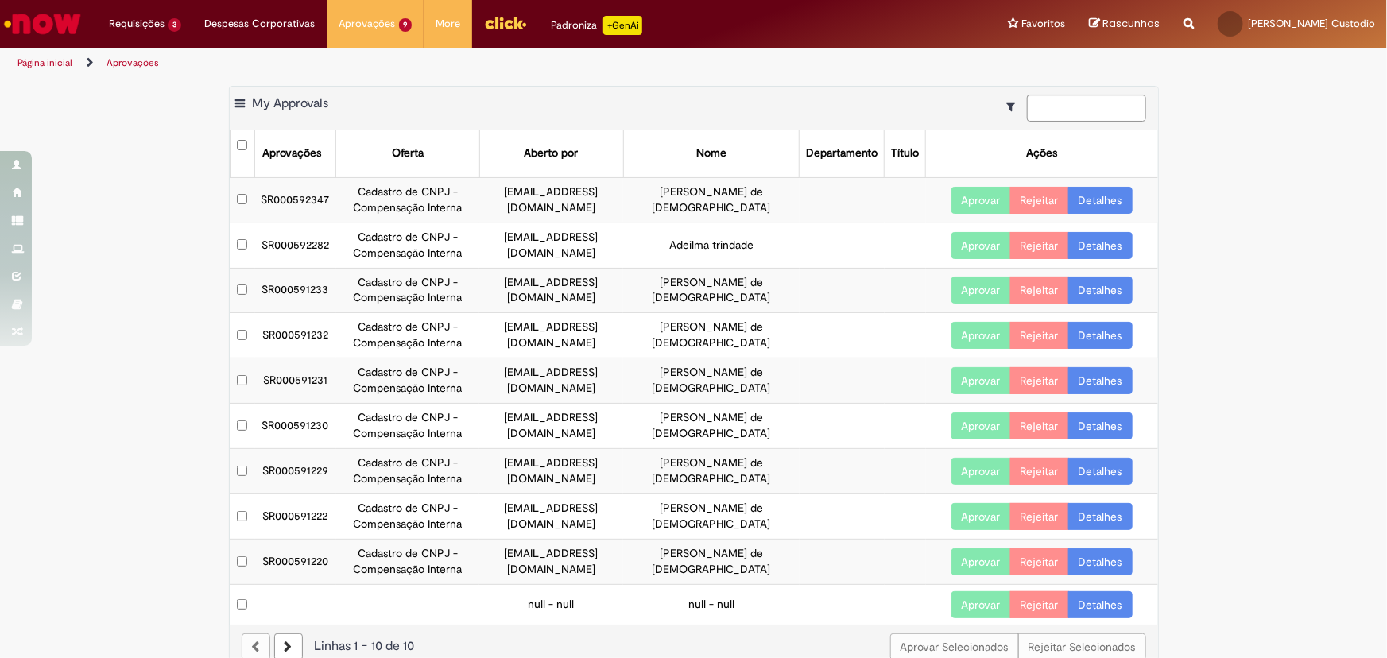
click at [280, 652] on link at bounding box center [288, 646] width 29 height 27
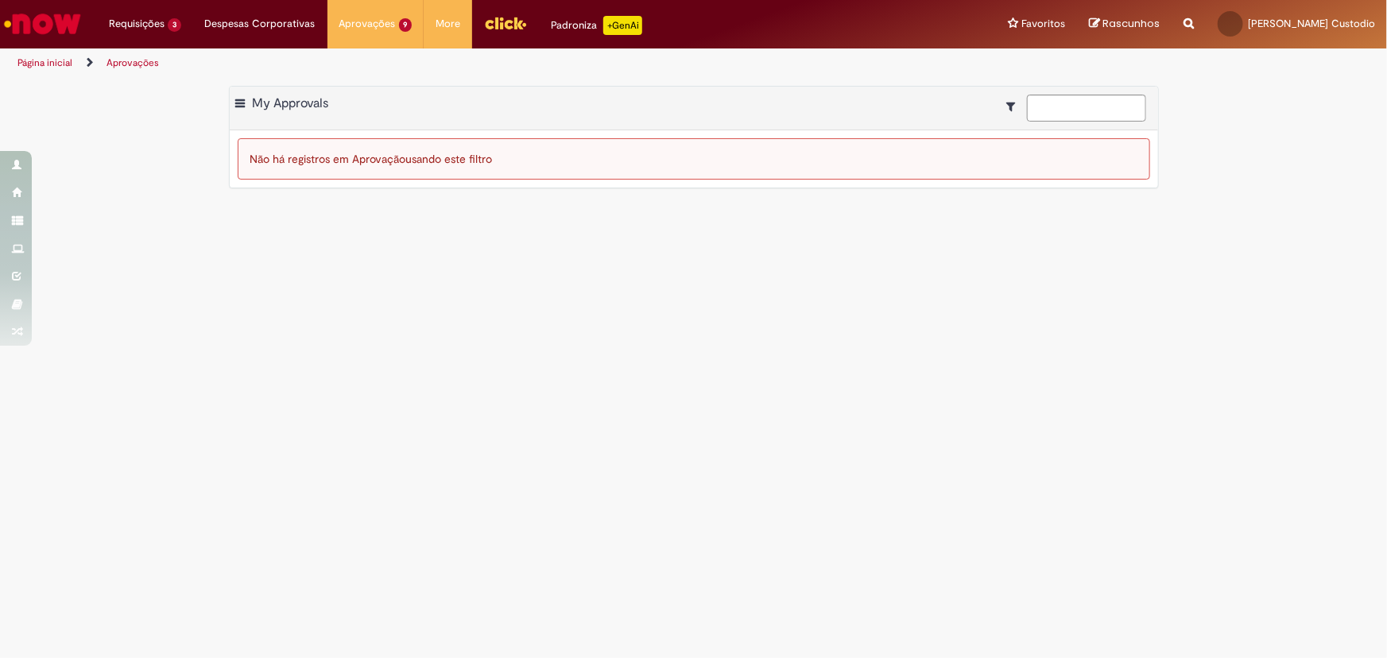
drag, startPoint x: 279, startPoint y: 499, endPoint x: 261, endPoint y: 469, distance: 34.9
click at [278, 499] on main "Aprovações Exportar como PDF Exportar como Excel Exportar como CSV My Approvals…" at bounding box center [693, 368] width 1387 height 580
